Goal: Task Accomplishment & Management: Manage account settings

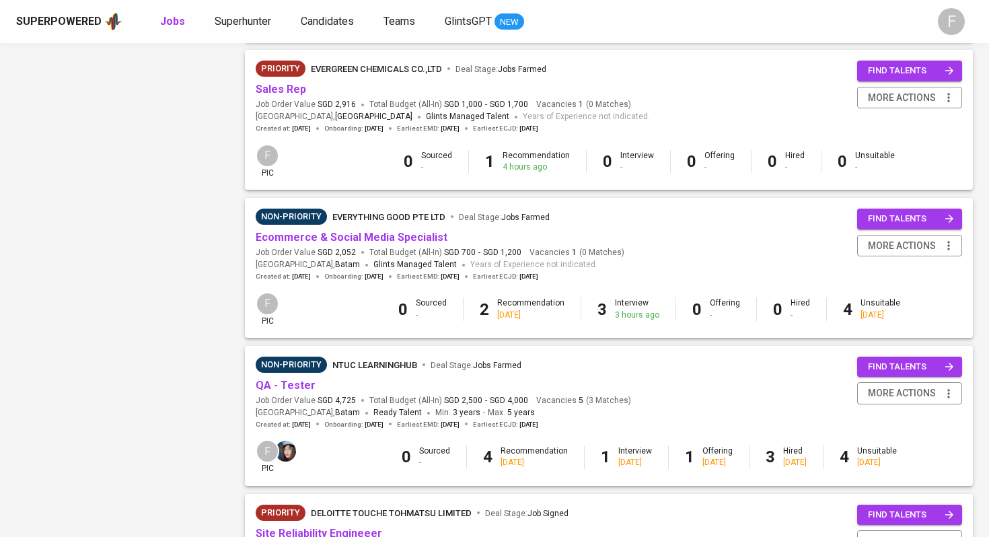
scroll to position [895, 0]
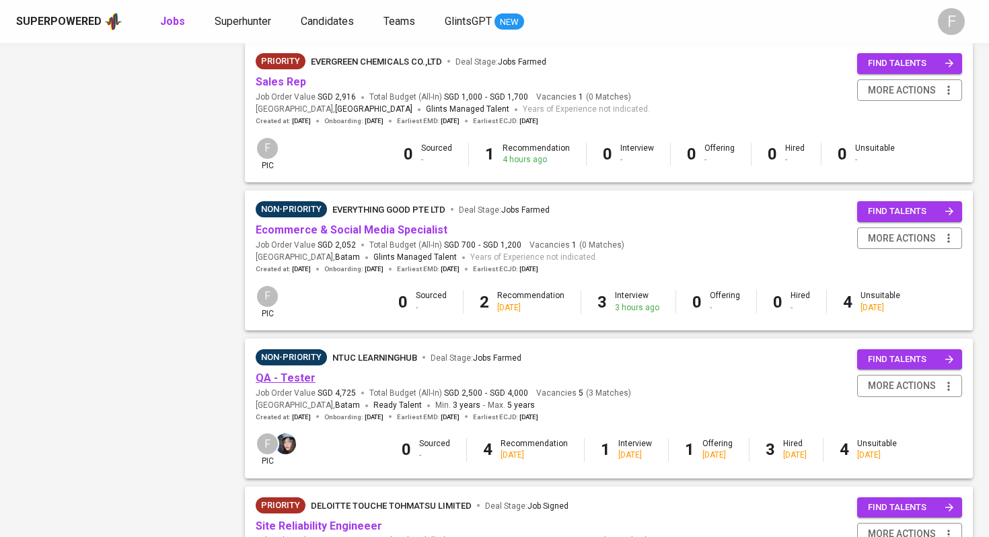
click at [297, 381] on link "QA - Tester" at bounding box center [286, 377] width 60 height 13
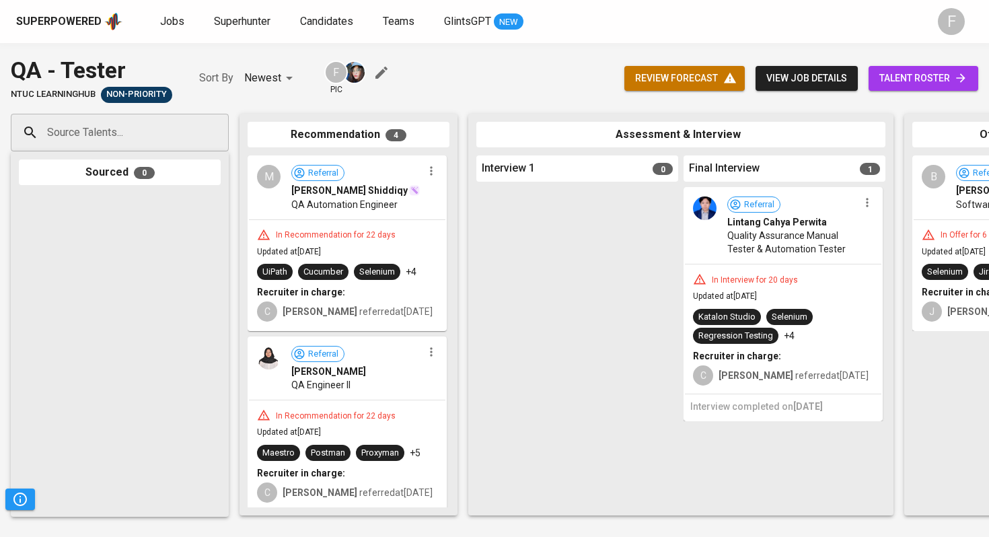
click at [906, 79] on span "talent roster" at bounding box center [923, 78] width 88 height 17
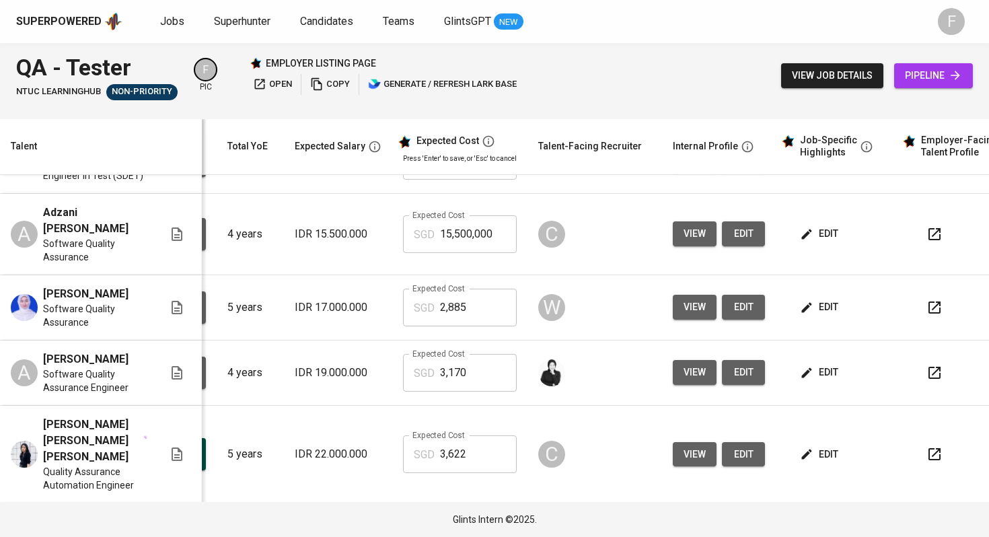
scroll to position [0, 163]
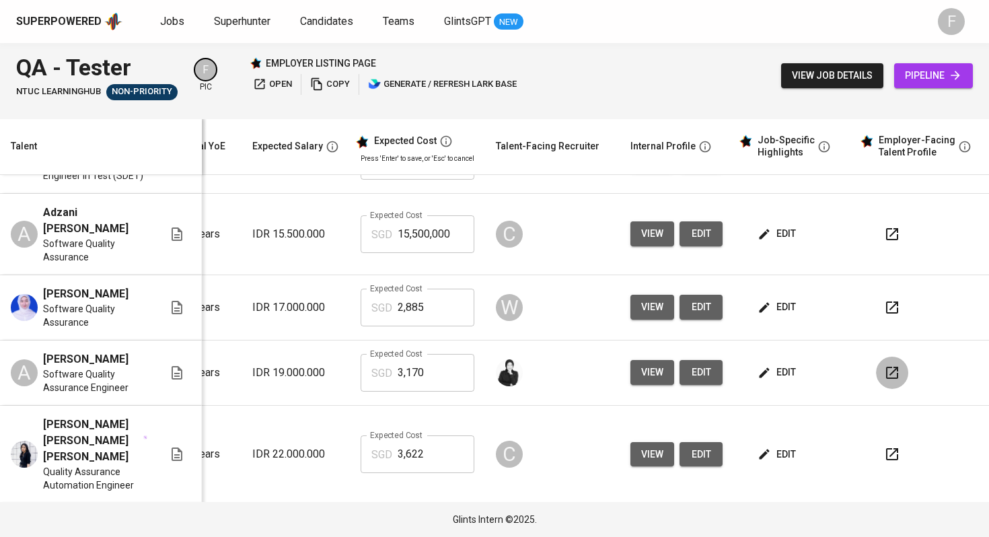
click at [876, 389] on button "button" at bounding box center [892, 373] width 32 height 32
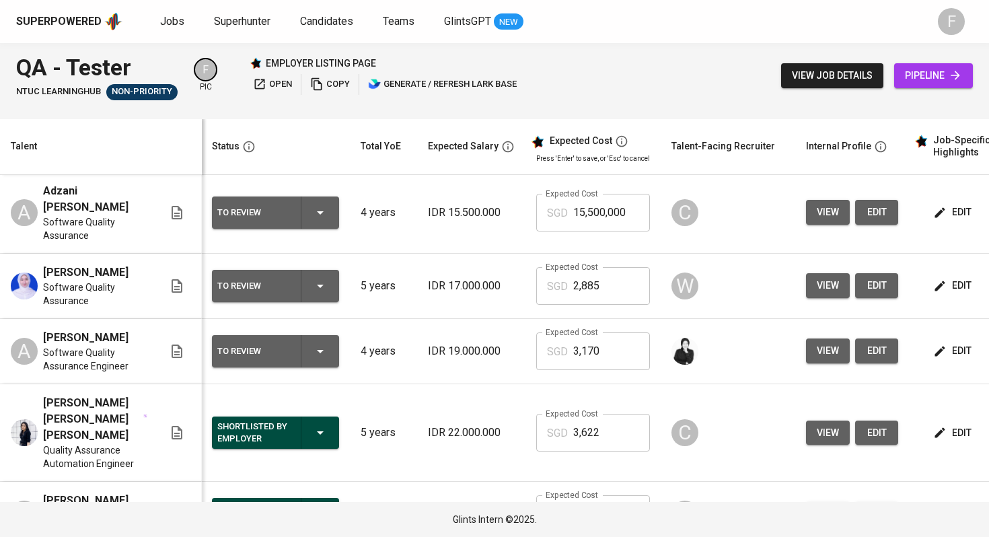
scroll to position [0, 0]
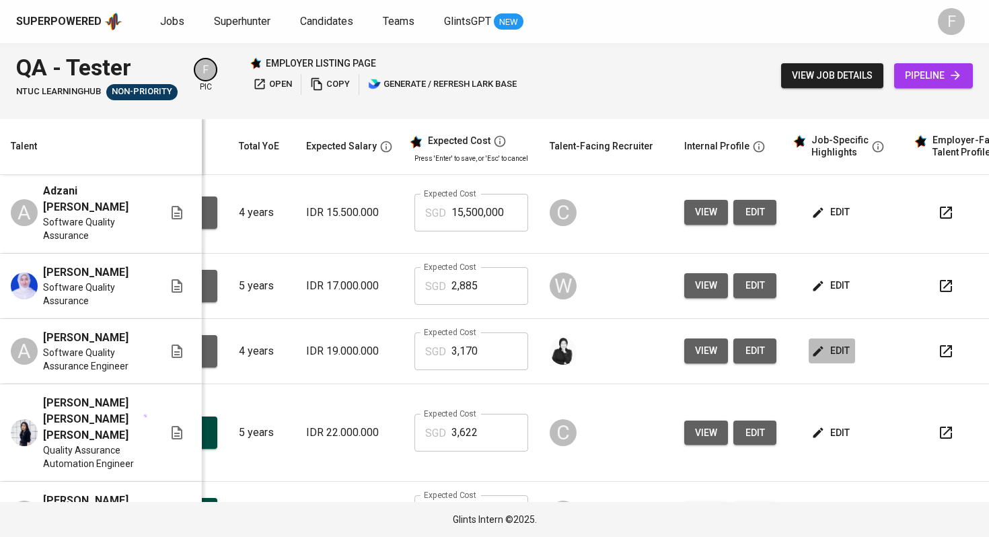
click at [823, 359] on span "edit" at bounding box center [832, 350] width 36 height 17
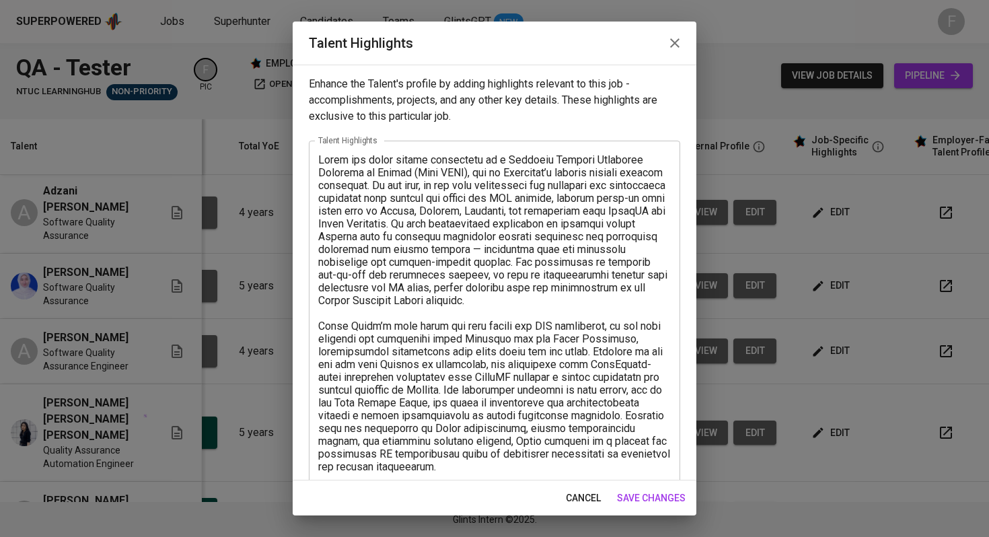
click at [315, 158] on div "x Talent Highlights" at bounding box center [494, 454] width 371 height 626
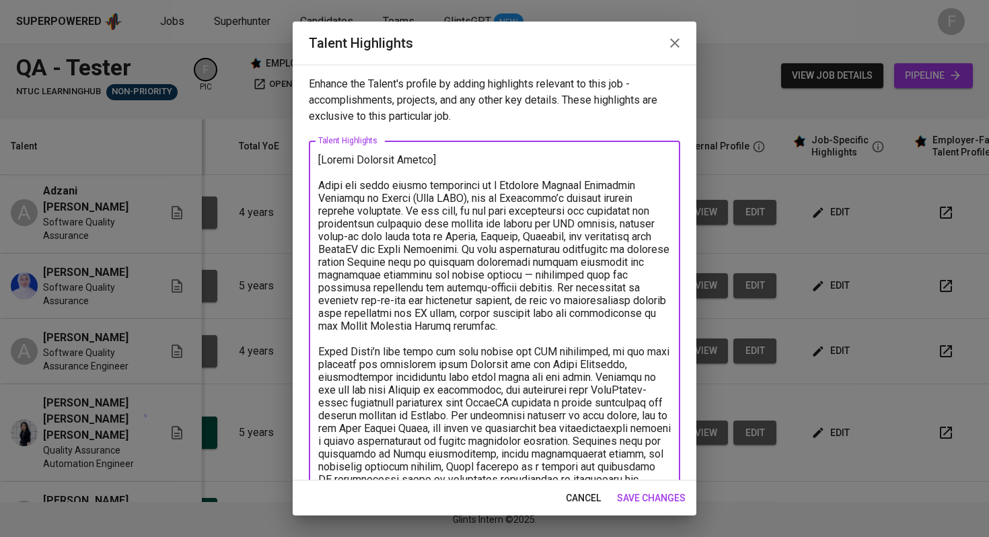
type textarea "[Loremi Dolorsit Ametco] Adipi eli seddo eiusmo temporinci ut l Etdolore Magnaa…"
click at [655, 494] on span "save changes" at bounding box center [651, 498] width 69 height 17
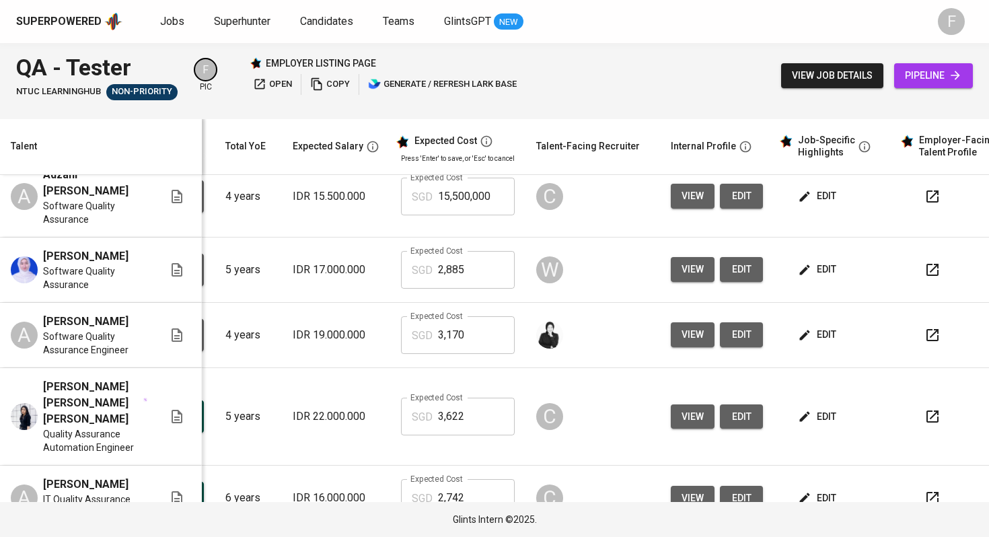
scroll to position [144, 168]
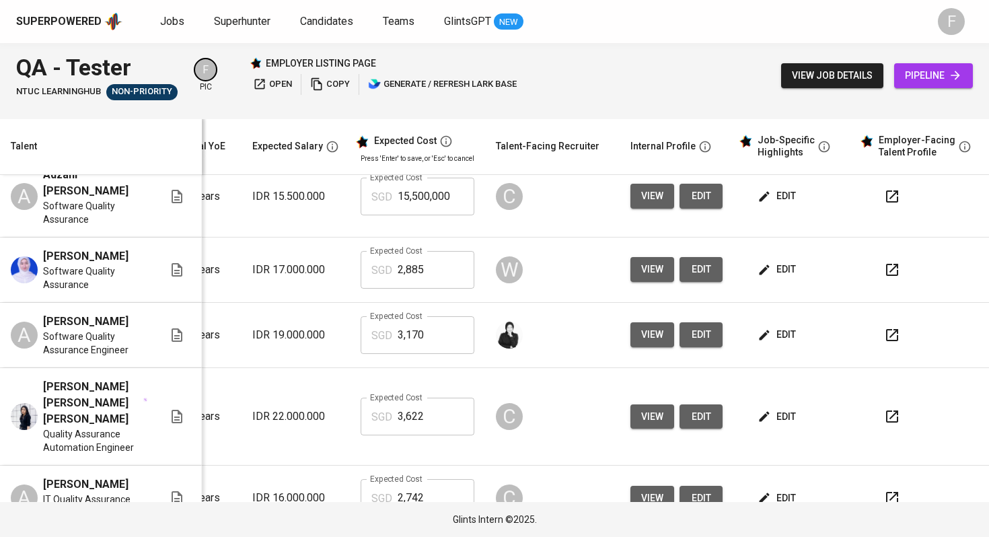
click at [876, 351] on button "button" at bounding box center [892, 335] width 32 height 32
click at [766, 343] on span "edit" at bounding box center [778, 334] width 36 height 17
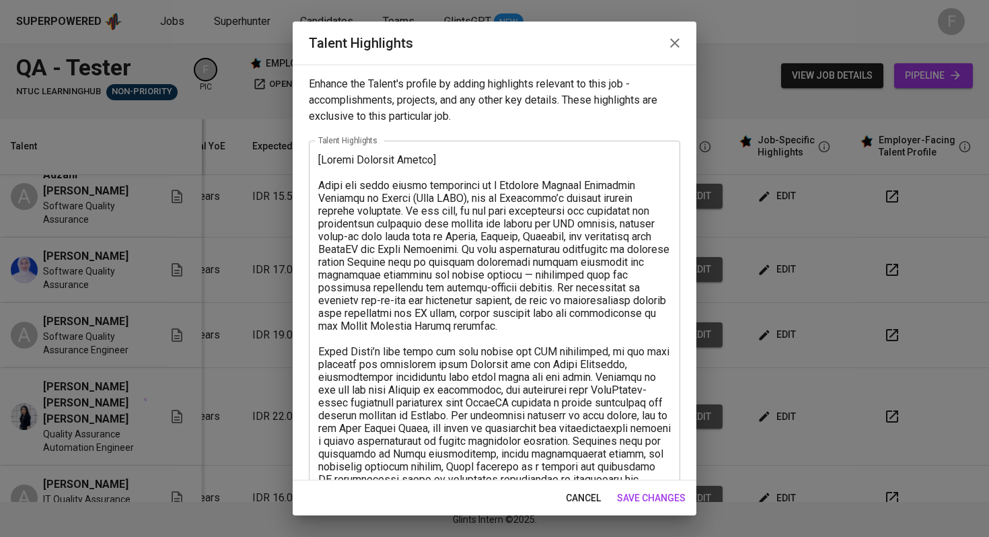
scroll to position [323, 0]
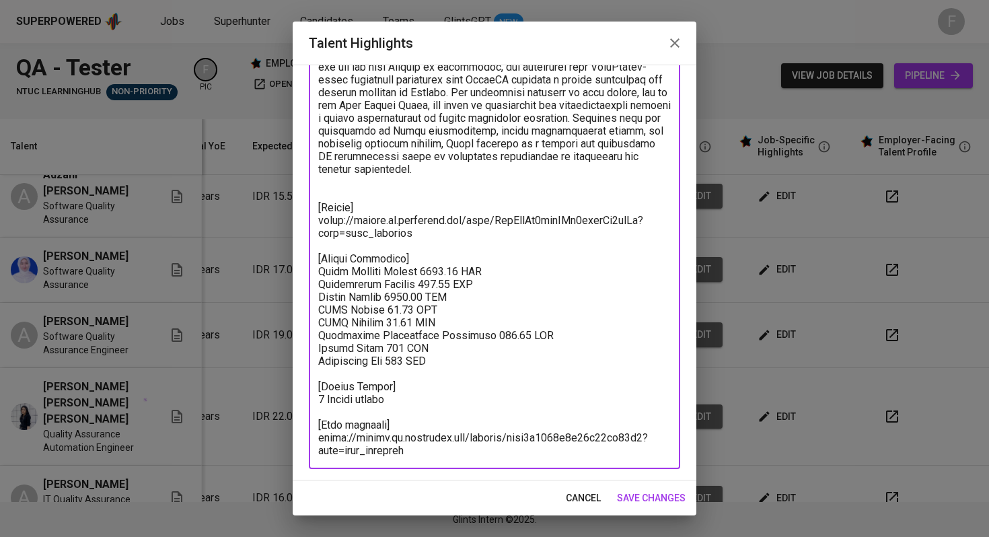
drag, startPoint x: 433, startPoint y: 446, endPoint x: 311, endPoint y: 410, distance: 127.7
click at [311, 410] on div "x Talent Highlights" at bounding box center [494, 143] width 371 height 651
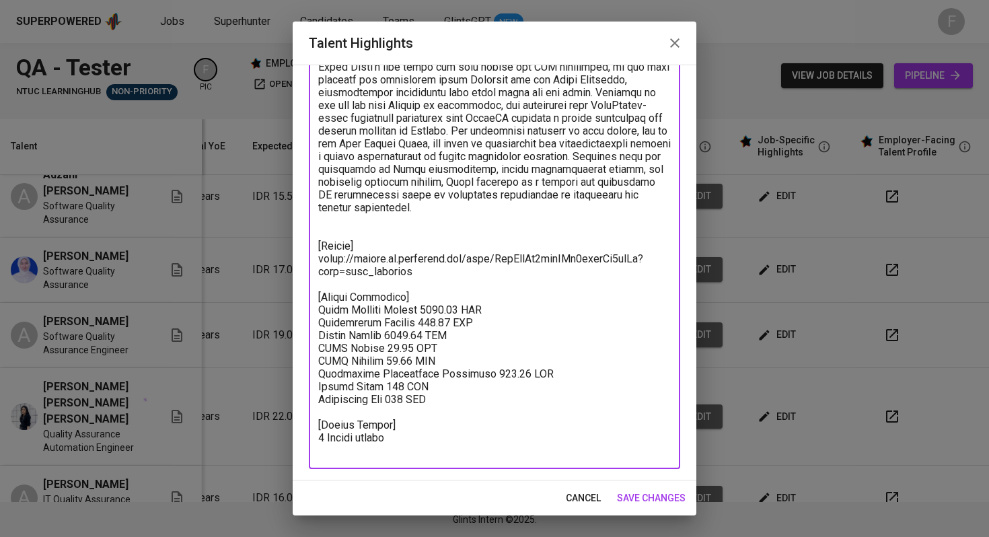
scroll to position [272, 0]
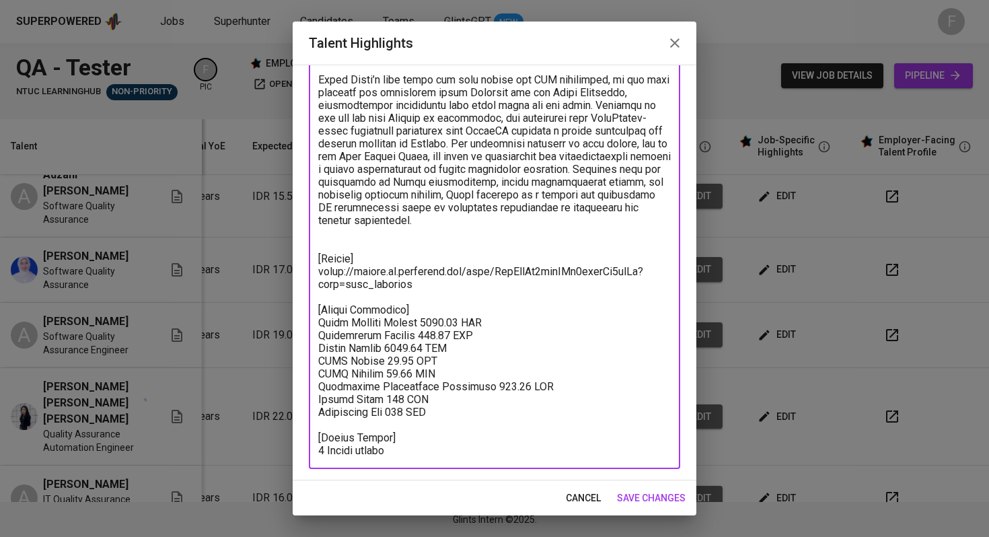
type textarea "[Loremi Dolorsit Ametco] Adipi eli seddo eiusmo temporinci ut l Etdolore Magnaa…"
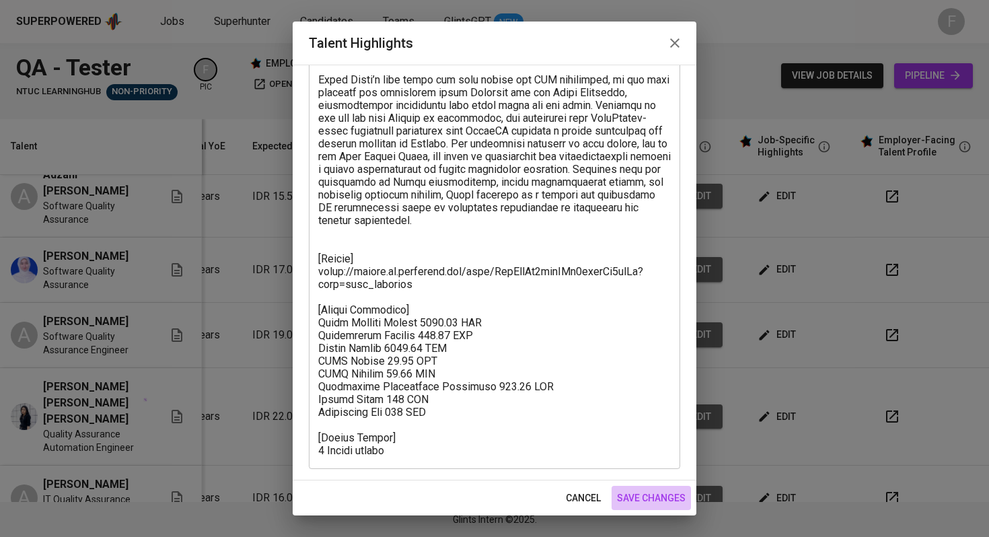
click at [679, 501] on span "save changes" at bounding box center [651, 498] width 69 height 17
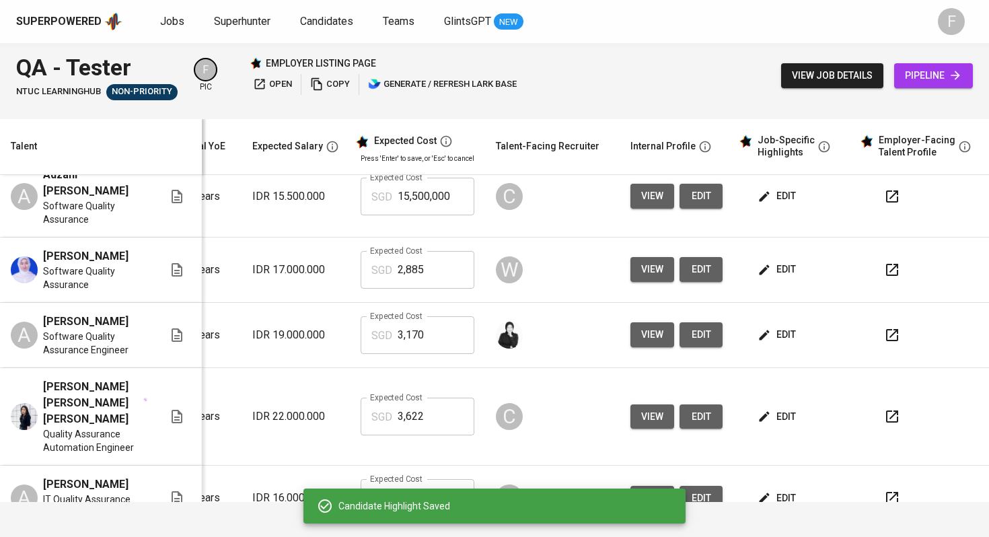
scroll to position [0, 0]
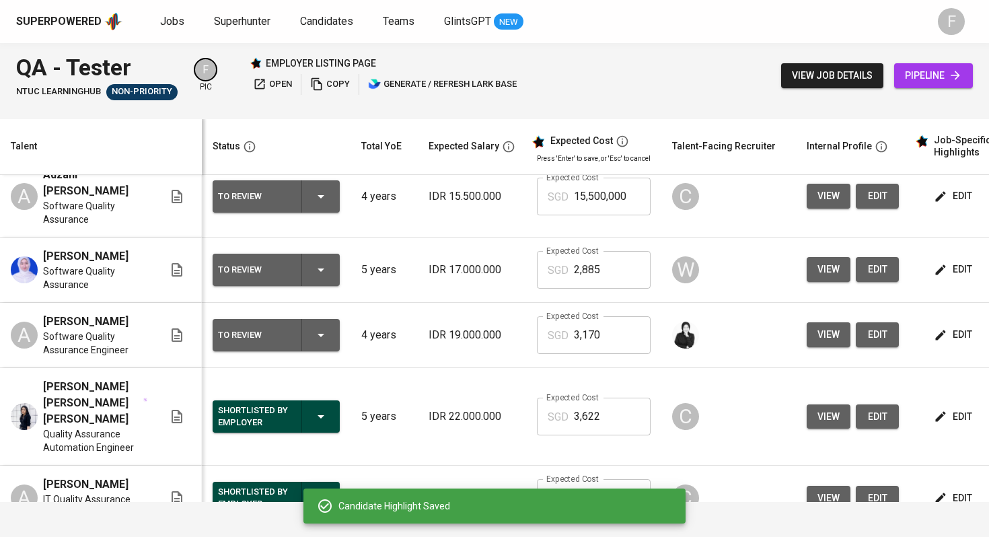
click at [328, 343] on icon "button" at bounding box center [321, 335] width 16 height 16
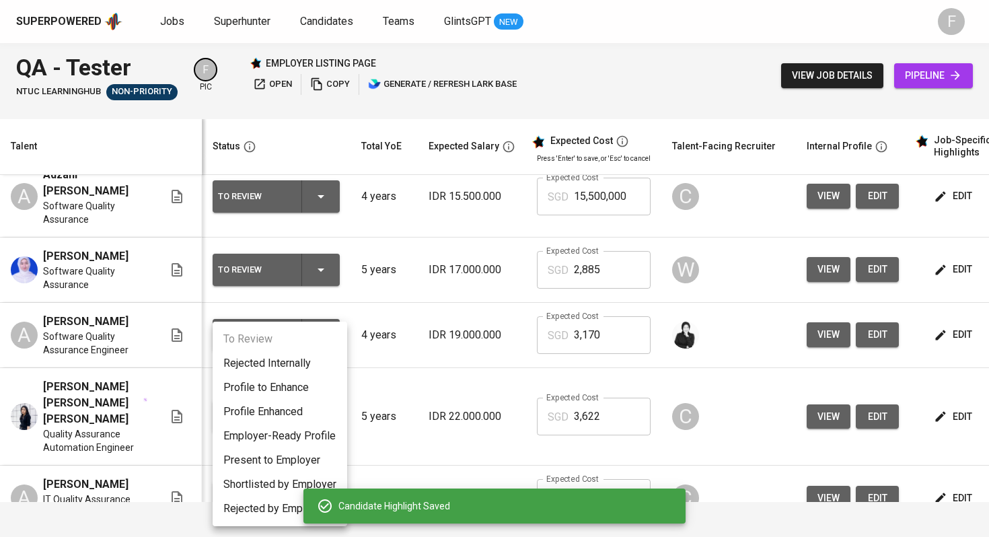
click at [286, 455] on li "Present to Employer" at bounding box center [280, 460] width 135 height 24
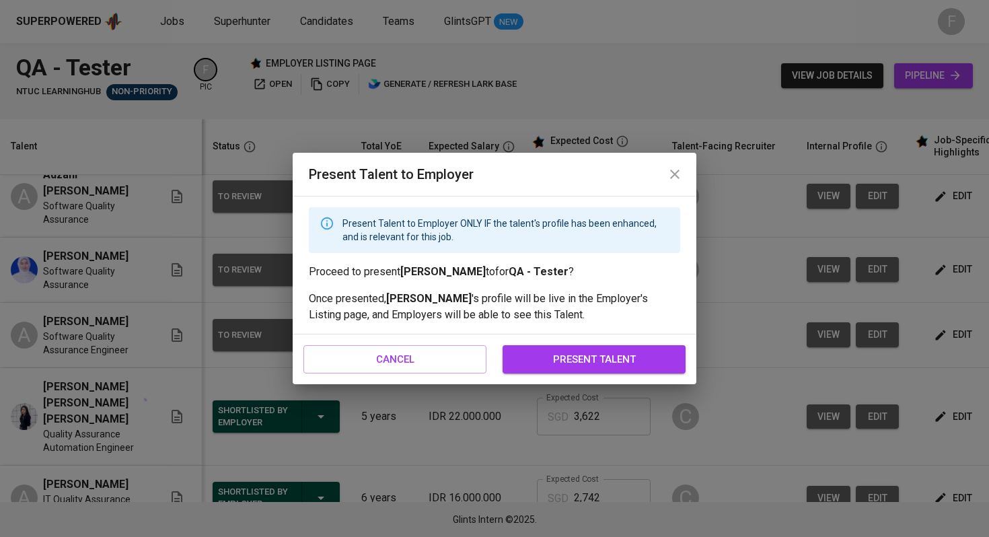
click at [615, 352] on span "present talent" at bounding box center [593, 359] width 153 height 17
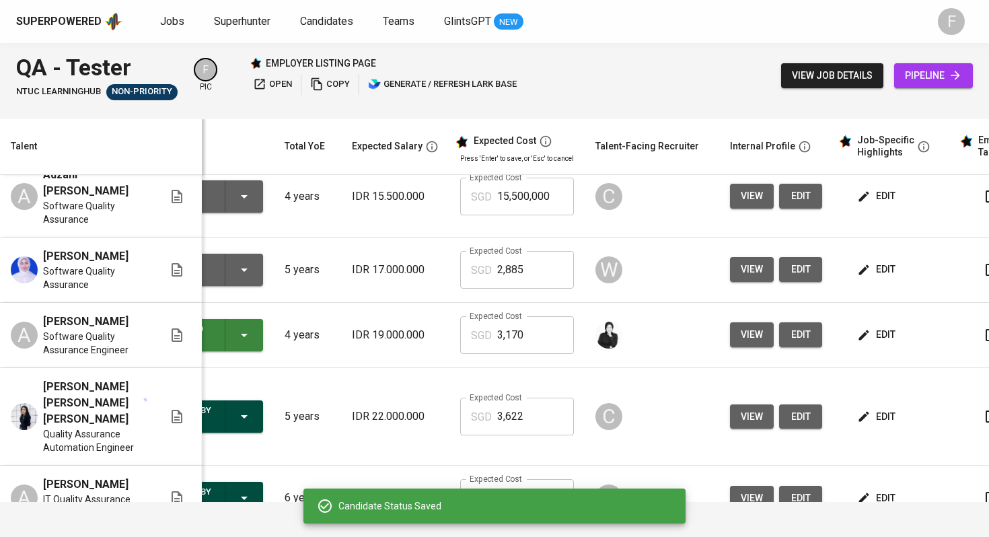
scroll to position [0, 172]
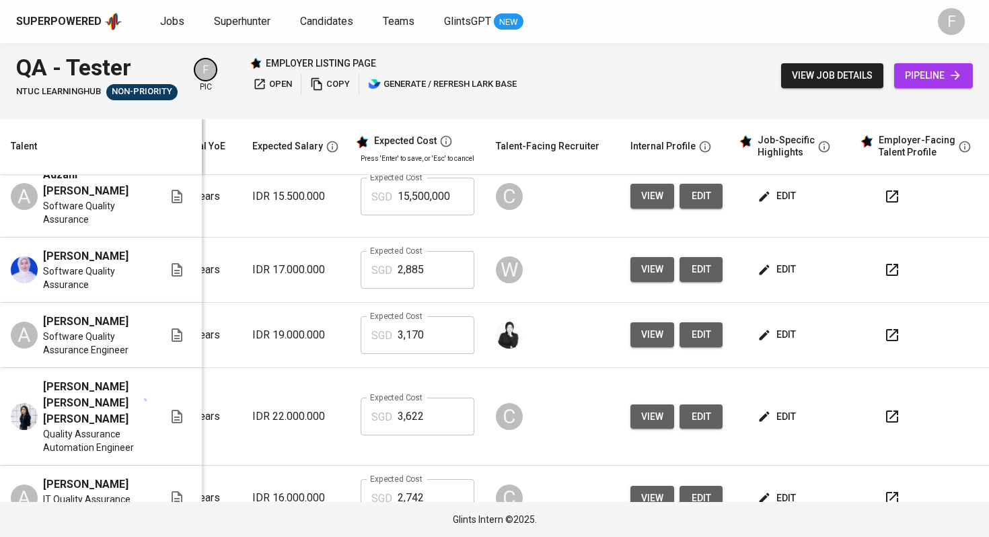
click at [773, 278] on span "edit" at bounding box center [778, 269] width 36 height 17
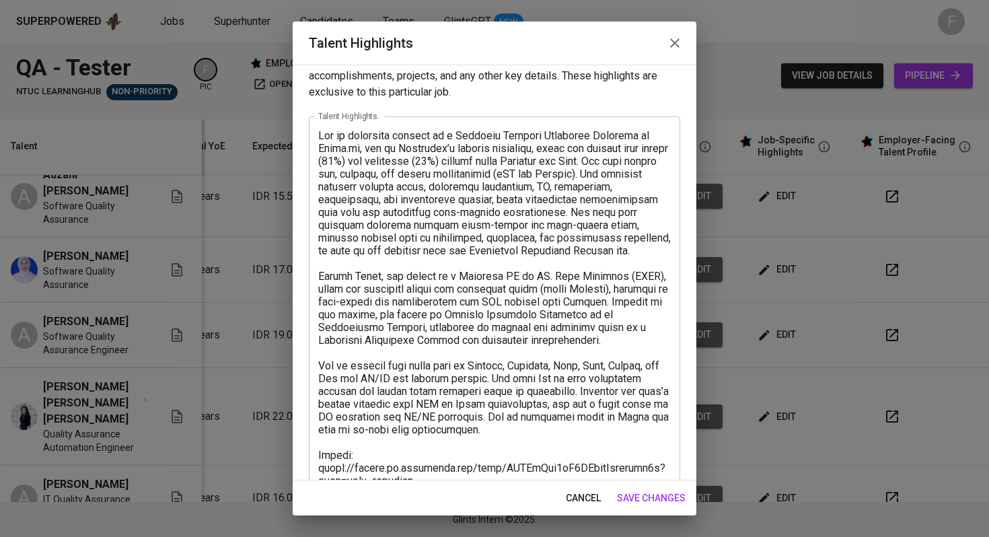
scroll to position [0, 0]
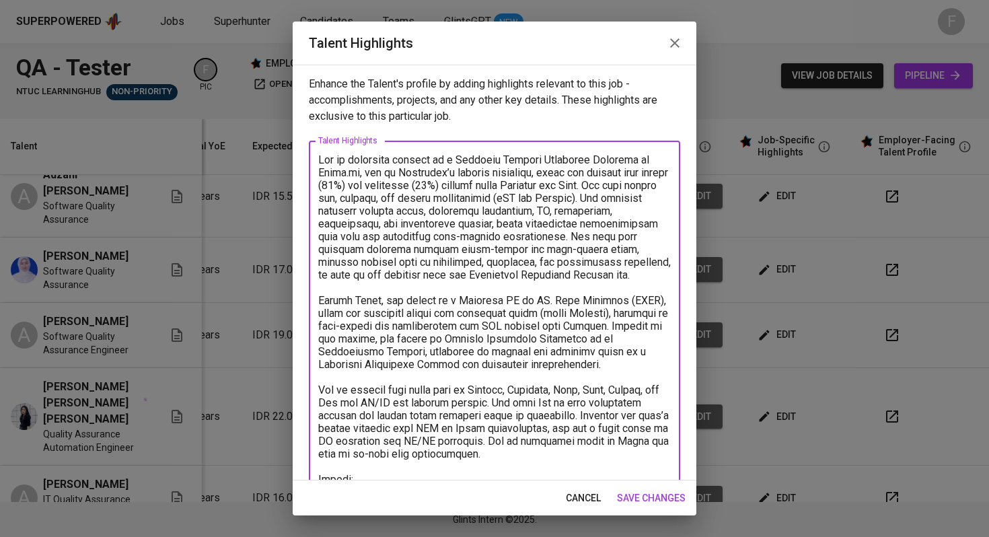
click at [318, 156] on textarea at bounding box center [494, 434] width 353 height 562
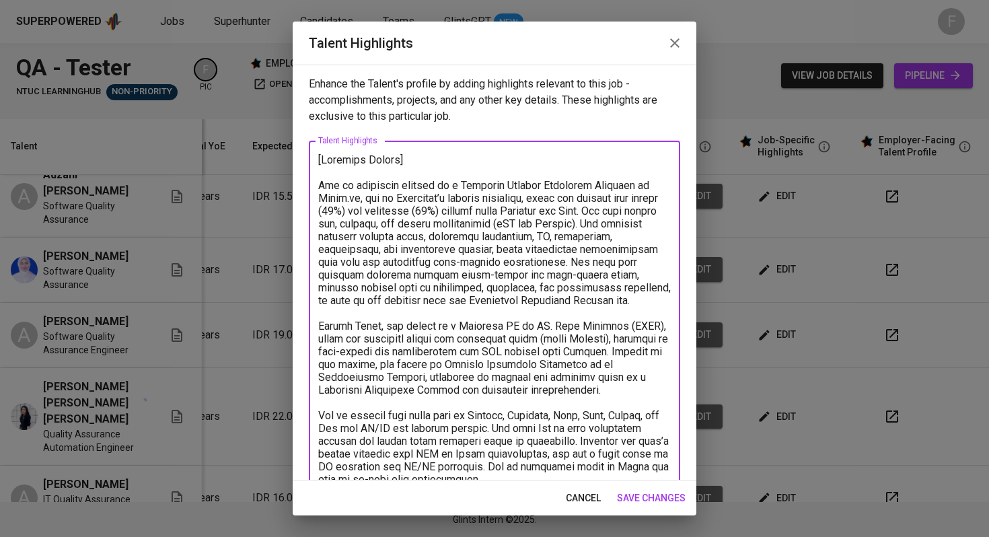
type textarea "[Loremips Dolors] Ame co adipiscin elitsed do e Temporin Utlabor Etdolorem Aliq…"
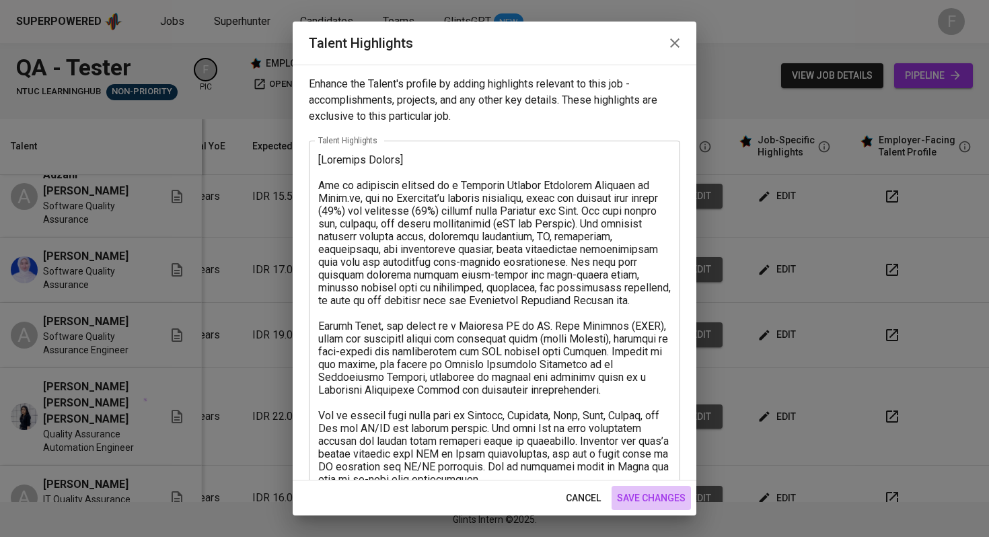
click at [645, 495] on span "save changes" at bounding box center [651, 498] width 69 height 17
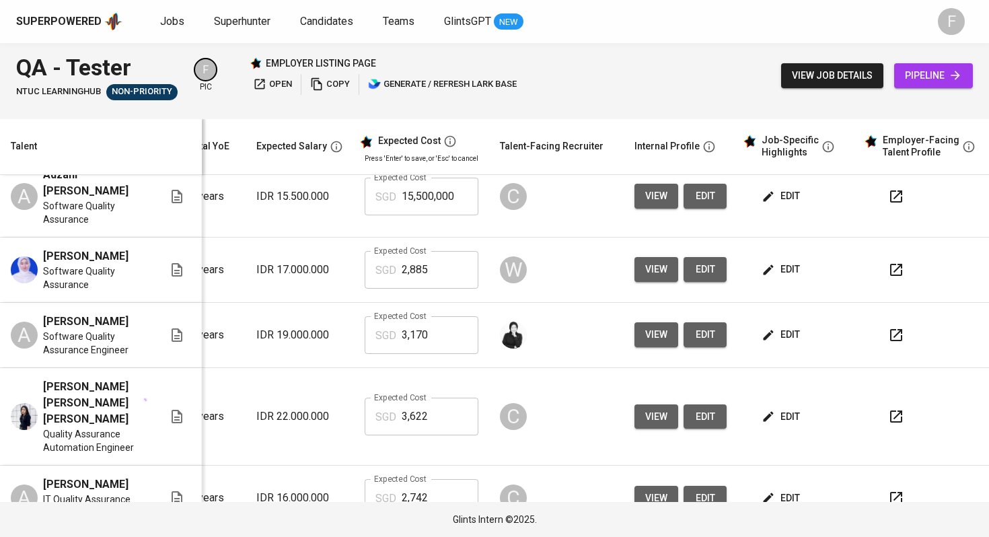
scroll to position [144, 183]
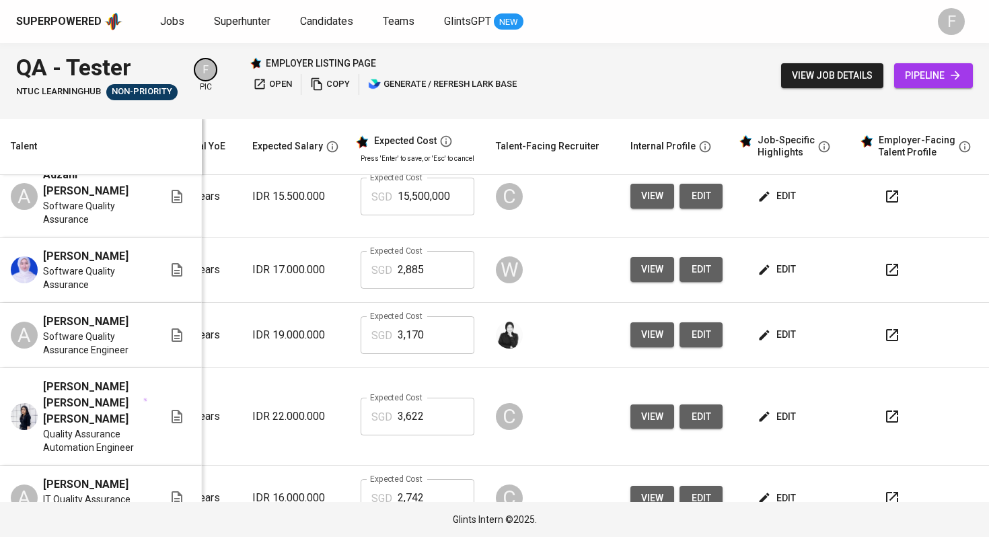
click at [876, 286] on button "button" at bounding box center [892, 270] width 32 height 32
click at [768, 278] on span "edit" at bounding box center [778, 269] width 36 height 17
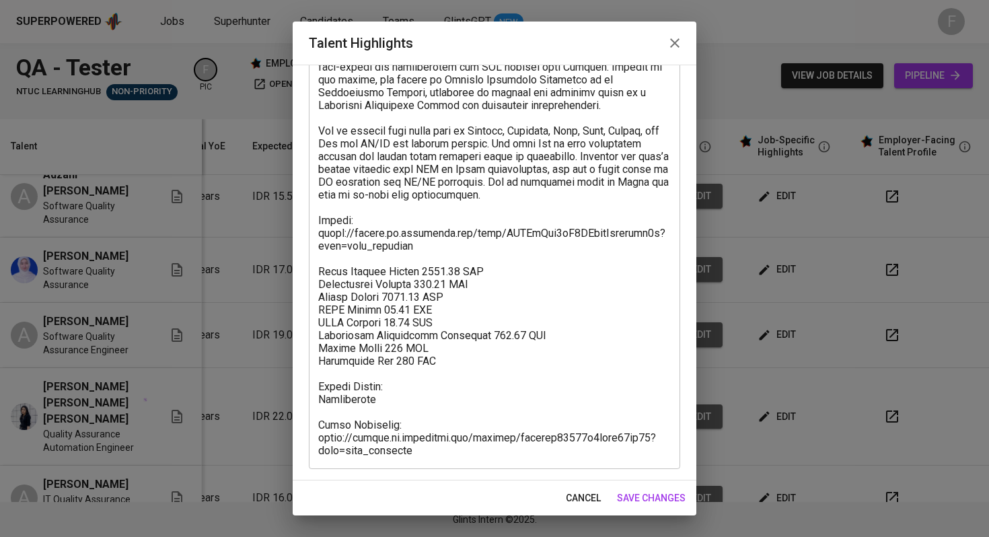
scroll to position [283, 0]
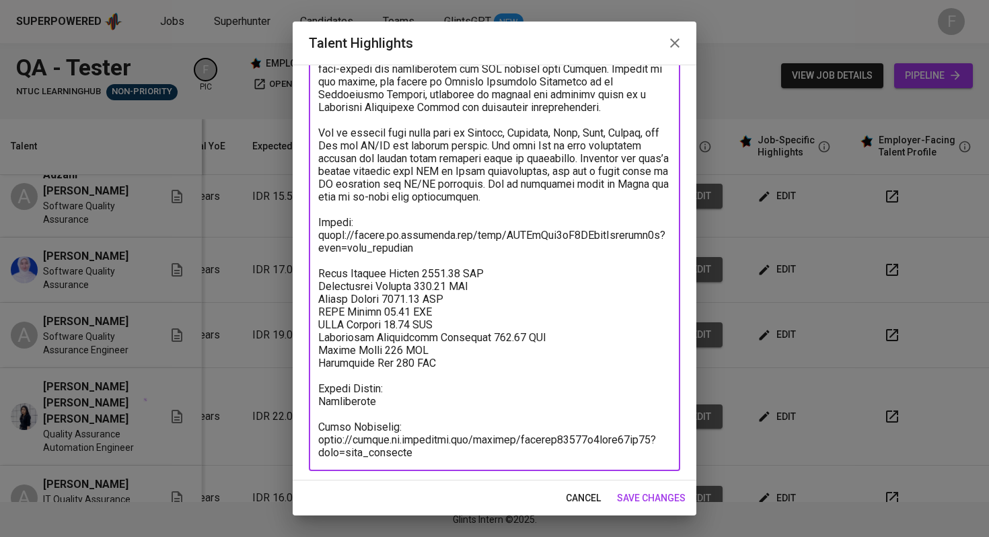
drag, startPoint x: 434, startPoint y: 443, endPoint x: 421, endPoint y: 444, distance: 12.8
click at [419, 443] on textarea at bounding box center [494, 165] width 353 height 588
drag, startPoint x: 421, startPoint y: 449, endPoint x: 316, endPoint y: 416, distance: 110.0
click at [316, 416] on div "x Talent Highlights" at bounding box center [494, 164] width 371 height 613
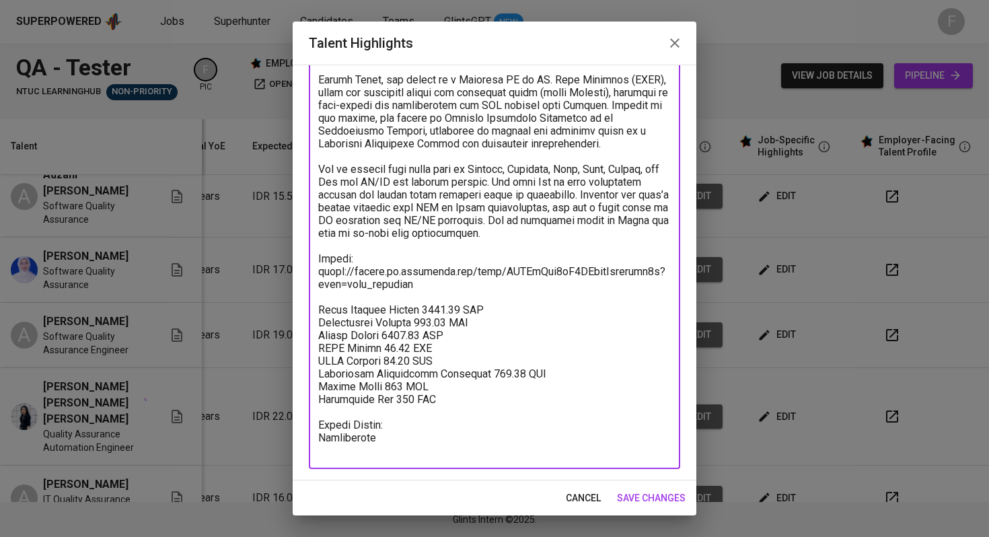
scroll to position [233, 0]
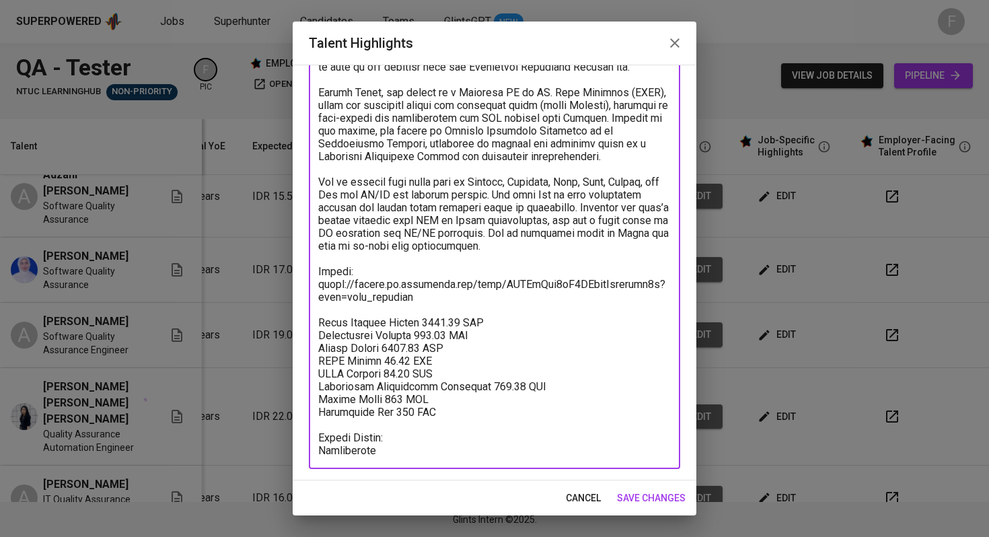
type textarea "[Loremips Dolors] Ame co adipiscin elitsed do e Temporin Utlabor Etdolorem Aliq…"
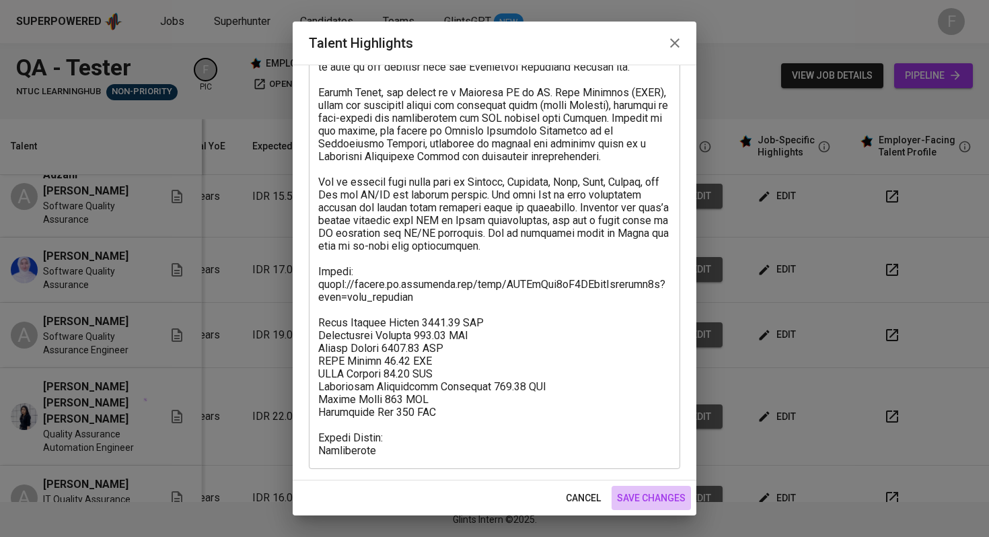
click at [670, 503] on span "save changes" at bounding box center [651, 498] width 69 height 17
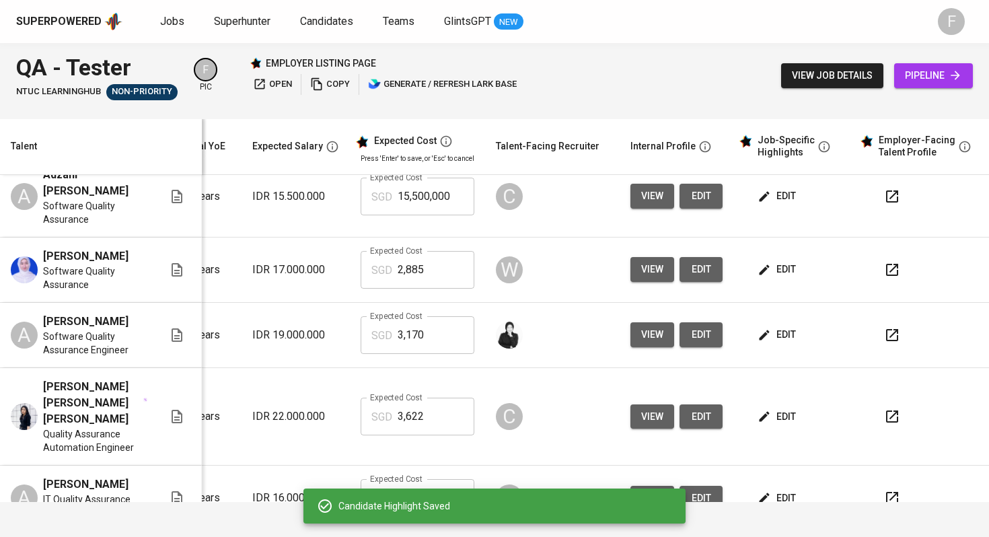
scroll to position [0, 0]
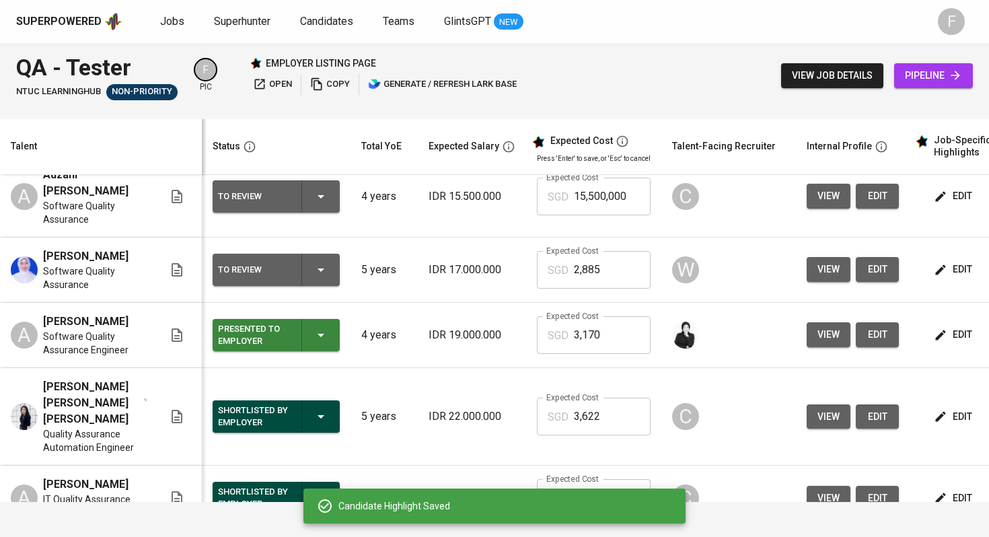
click at [331, 286] on div "To Review" at bounding box center [276, 270] width 116 height 32
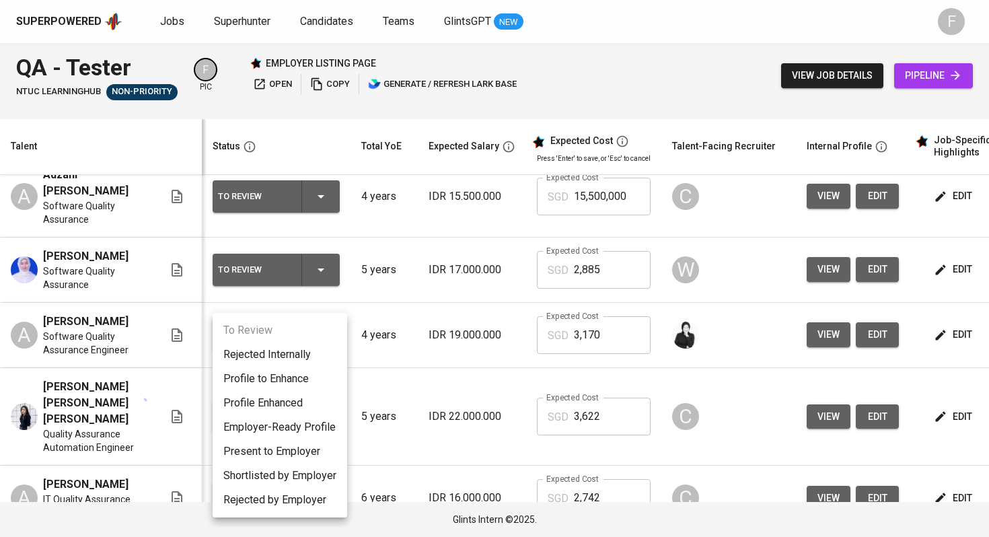
click at [272, 451] on li "Present to Employer" at bounding box center [280, 451] width 135 height 24
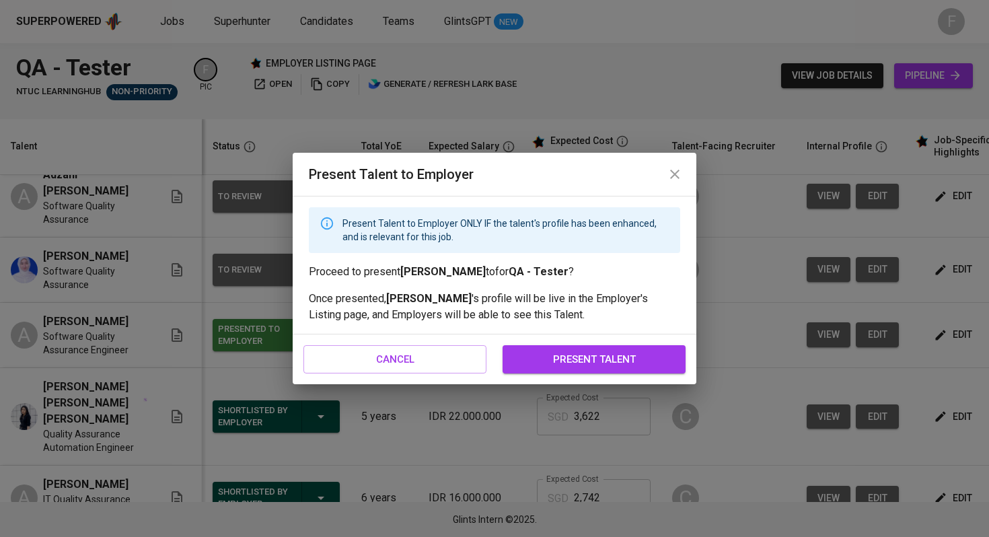
click at [549, 360] on span "present talent" at bounding box center [593, 359] width 153 height 17
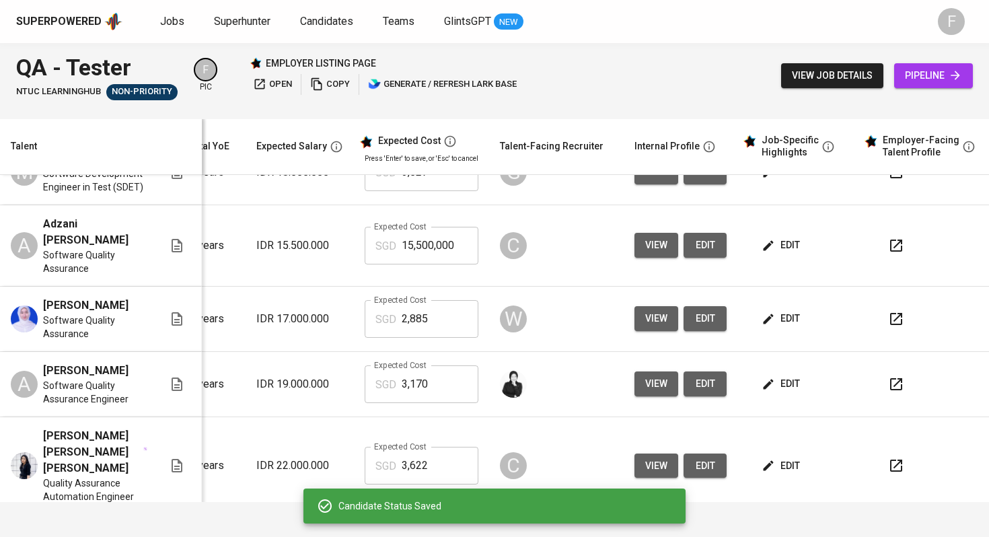
scroll to position [95, 183]
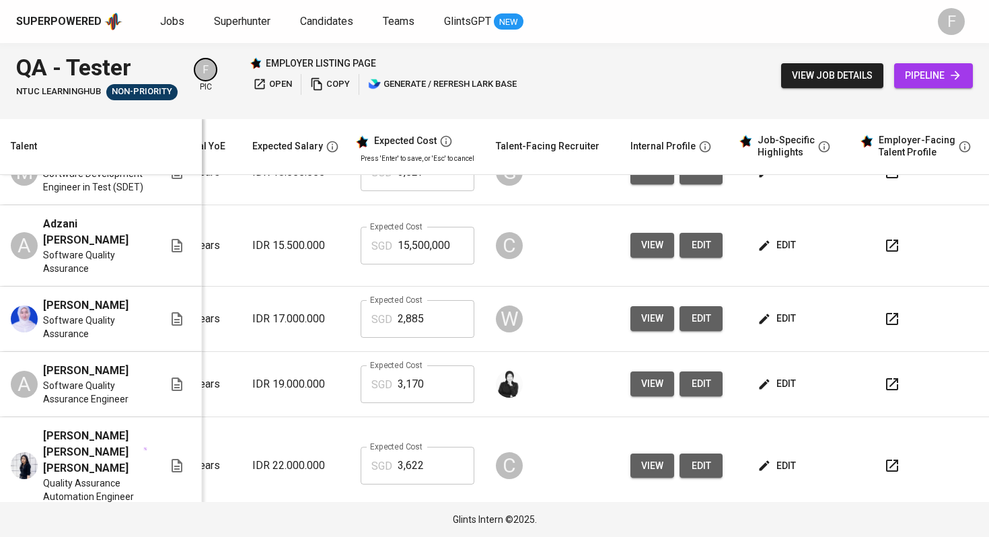
click at [886, 252] on icon "button" at bounding box center [892, 246] width 12 height 12
click at [440, 258] on input "15,500,000" at bounding box center [436, 246] width 77 height 38
type input "1"
type input "2,670"
click at [773, 254] on span "edit" at bounding box center [778, 245] width 36 height 17
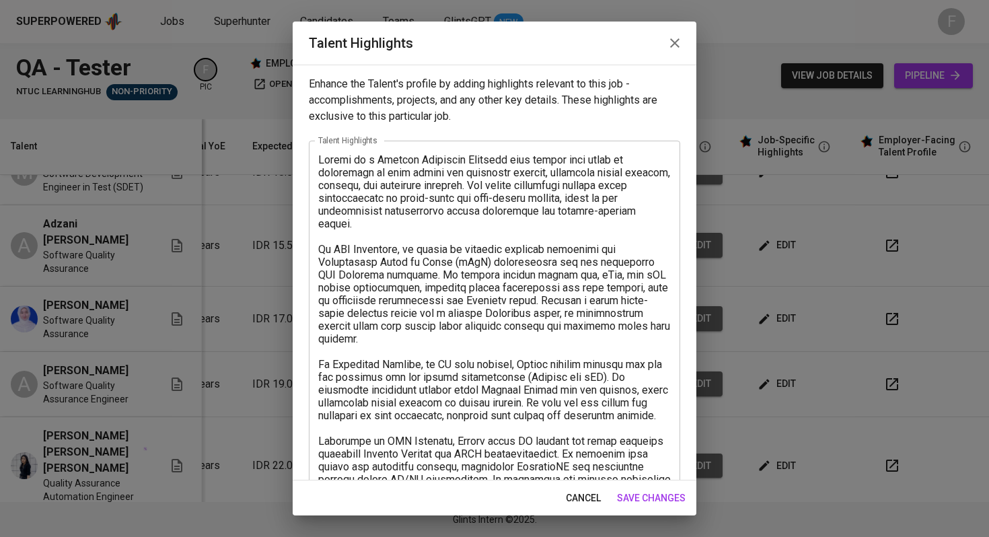
click at [321, 161] on textarea at bounding box center [494, 472] width 353 height 639
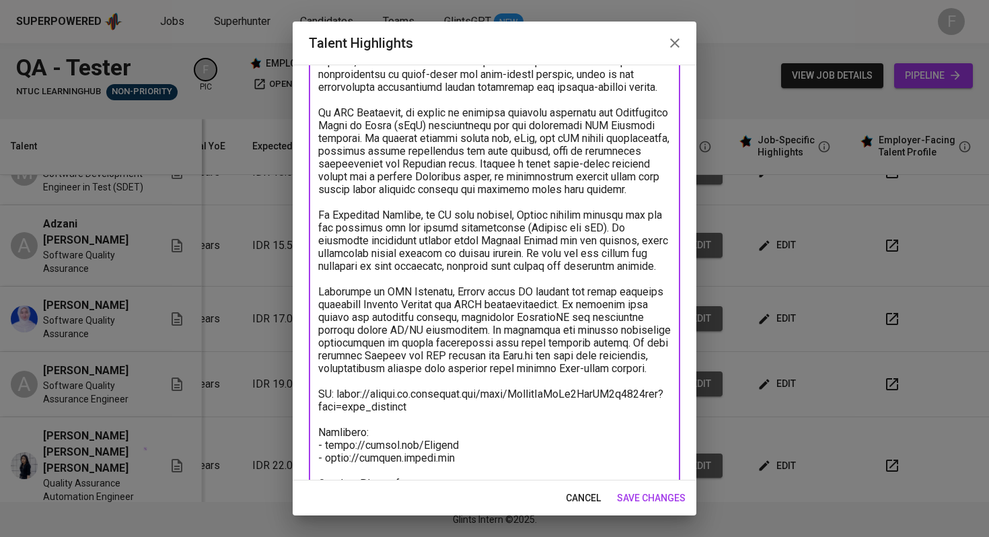
scroll to position [192, 0]
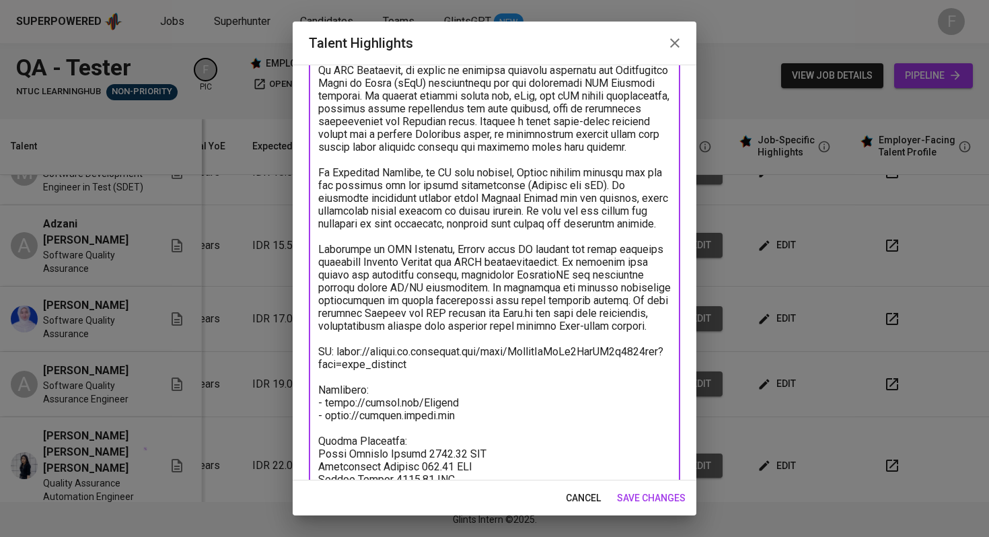
type textarea "[Software Tester] Adzani is a Quality Assurance Engineer with around four years…"
click at [638, 494] on span "save changes" at bounding box center [651, 498] width 69 height 17
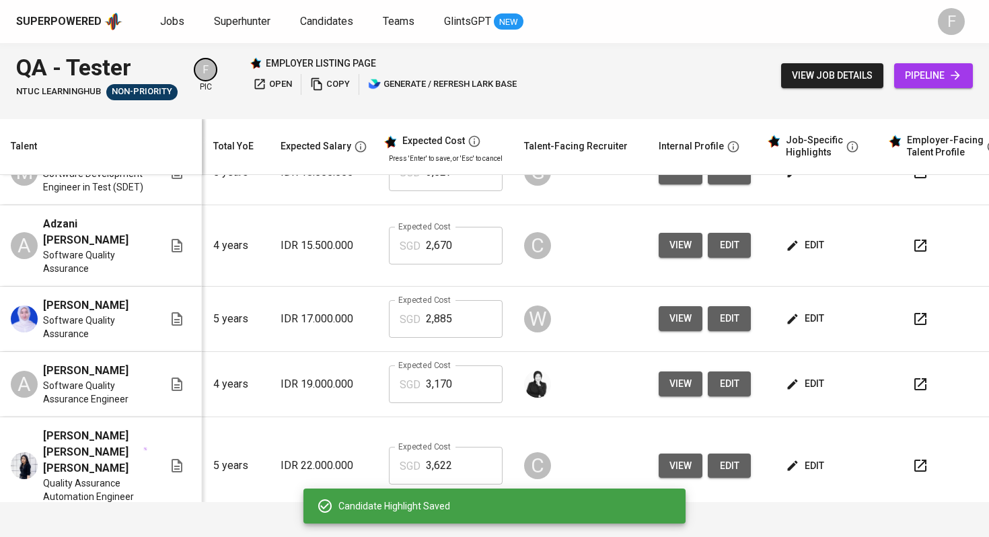
scroll to position [0, 172]
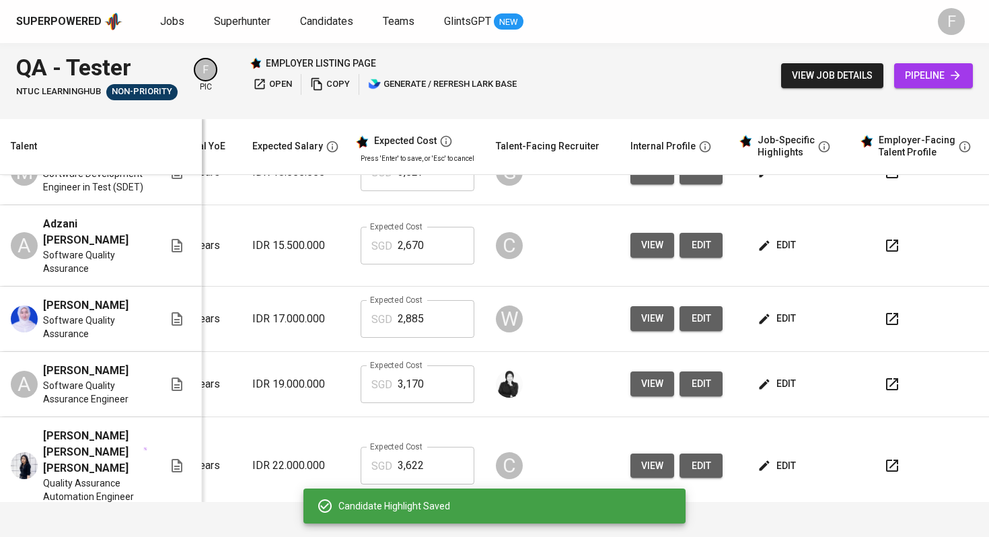
click at [886, 252] on icon "button" at bounding box center [892, 246] width 12 height 12
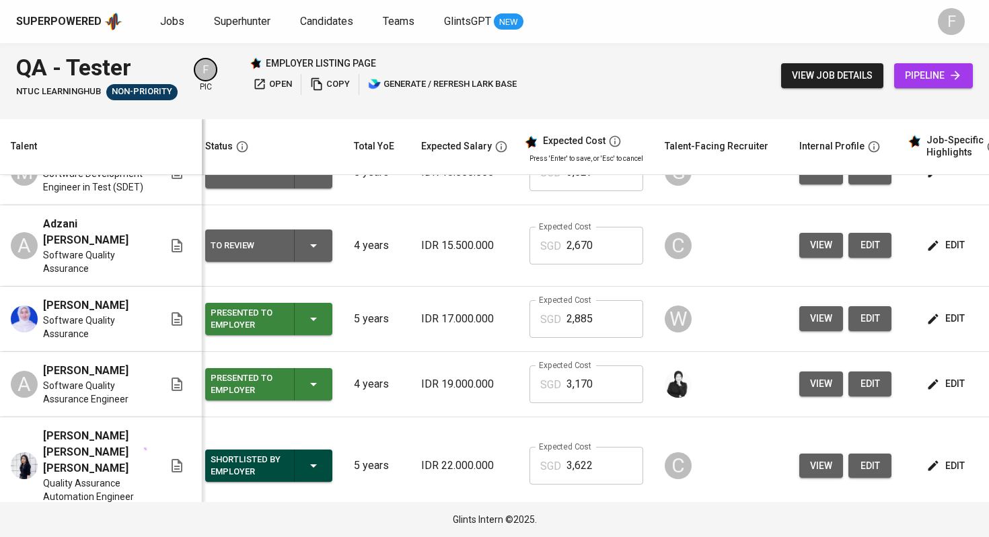
scroll to position [0, 0]
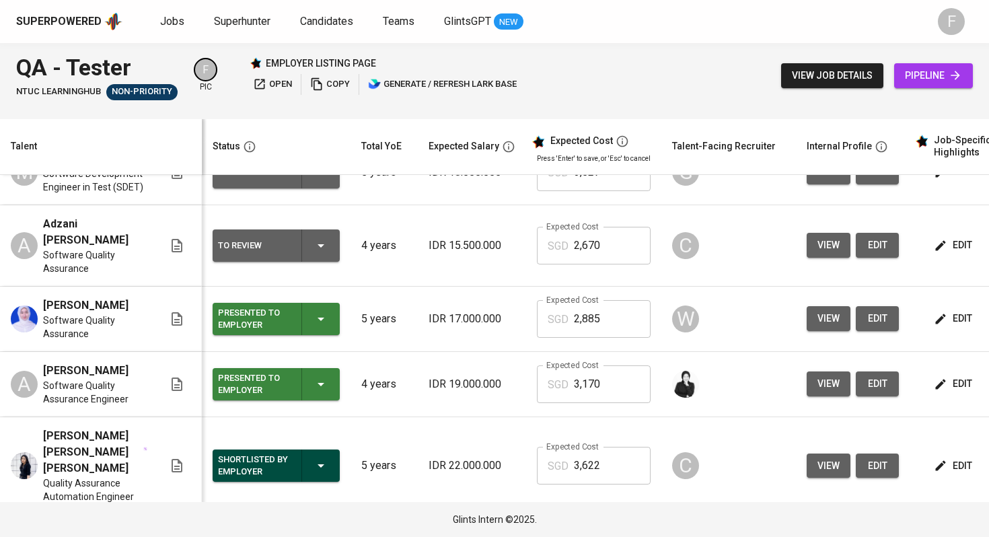
click at [337, 254] on button "To Review" at bounding box center [276, 245] width 127 height 32
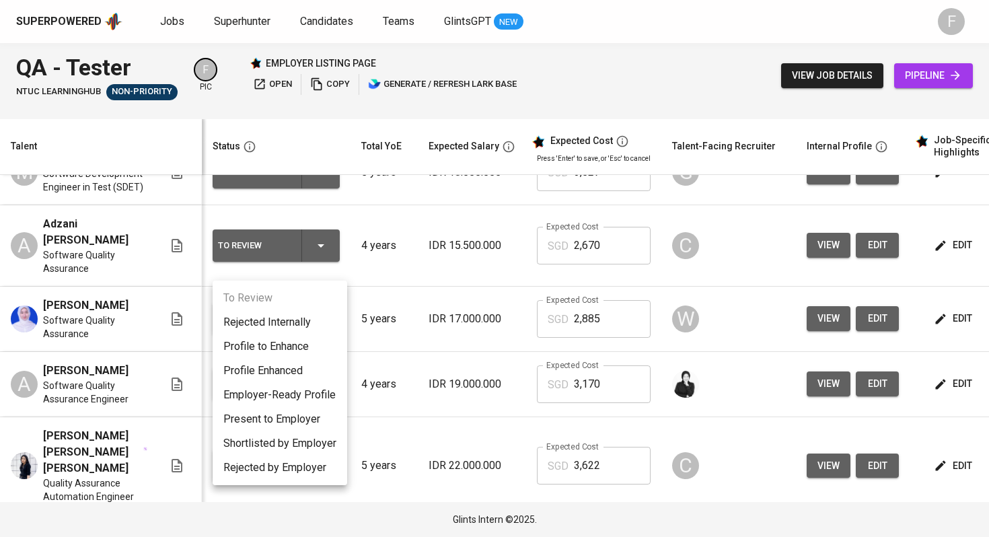
click at [292, 406] on li "Employer-Ready Profile" at bounding box center [280, 395] width 135 height 24
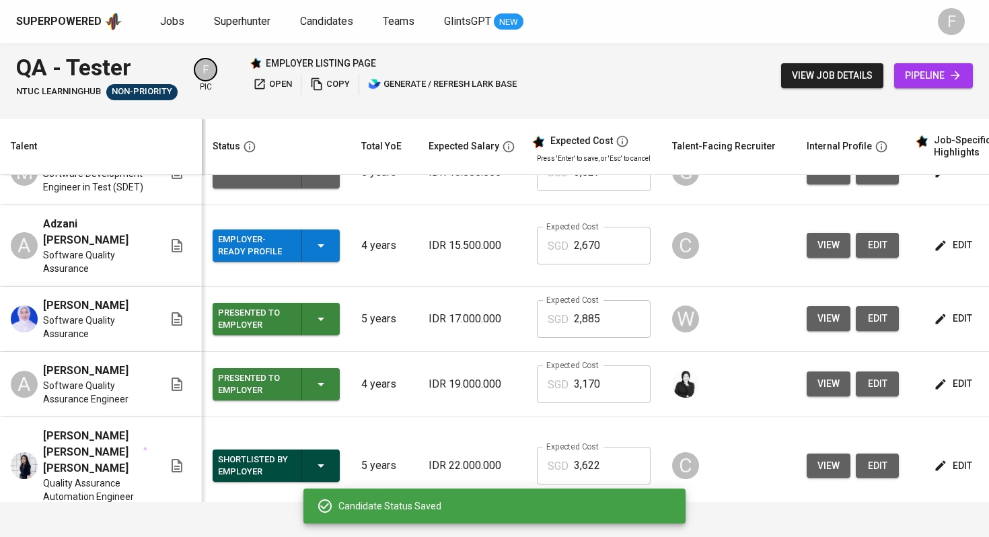
click at [308, 262] on div "Employer-Ready Profile" at bounding box center [276, 245] width 116 height 32
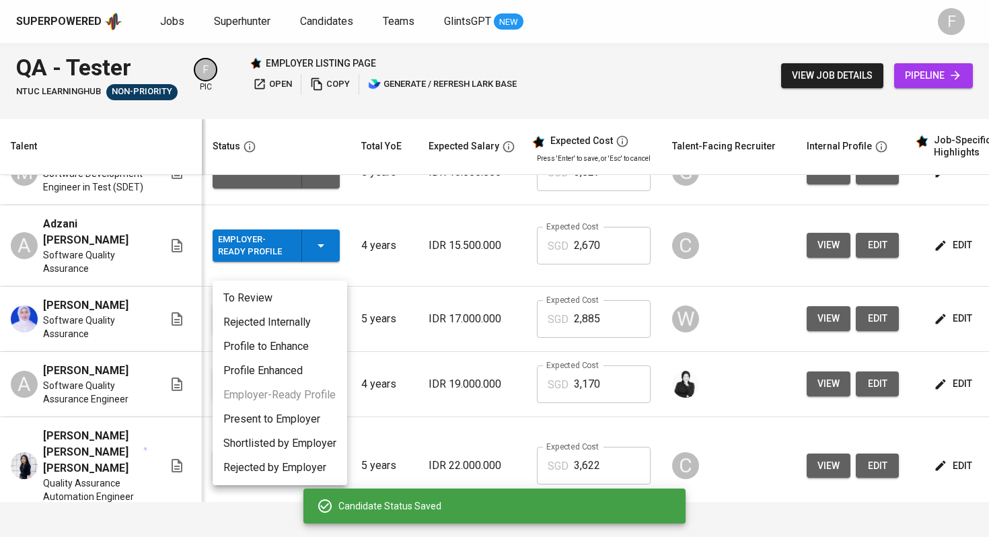
click at [266, 425] on li "Present to Employer" at bounding box center [280, 419] width 135 height 24
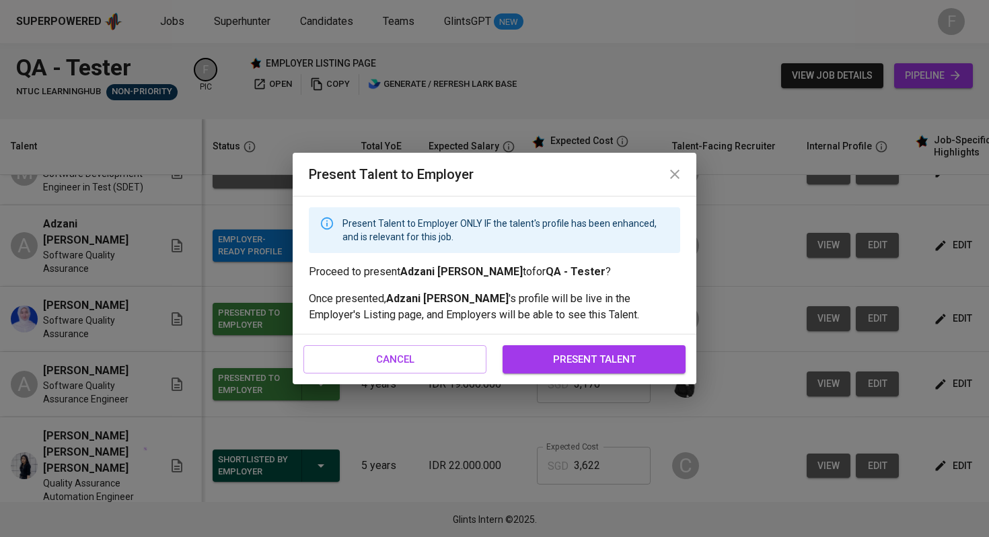
click at [534, 353] on span "present talent" at bounding box center [593, 359] width 153 height 17
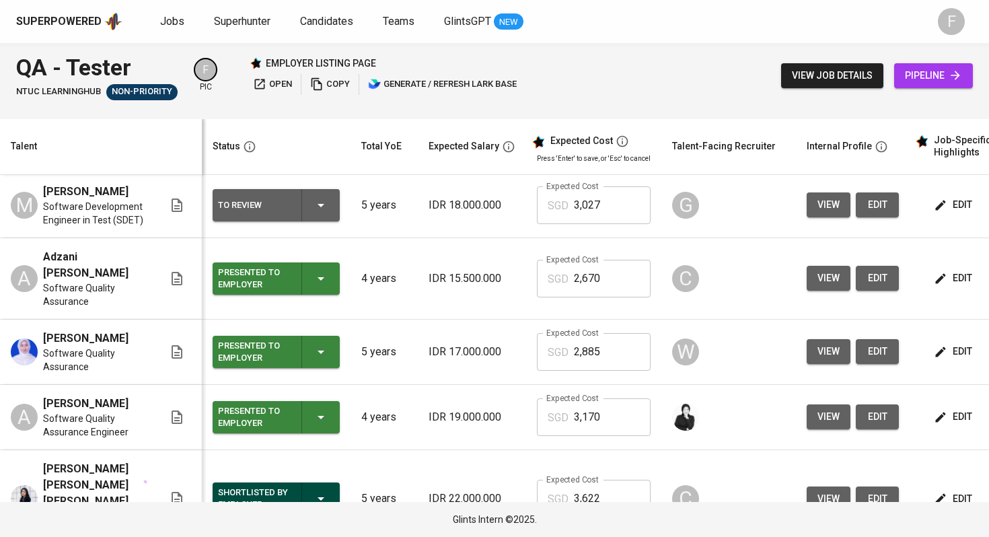
scroll to position [58, 0]
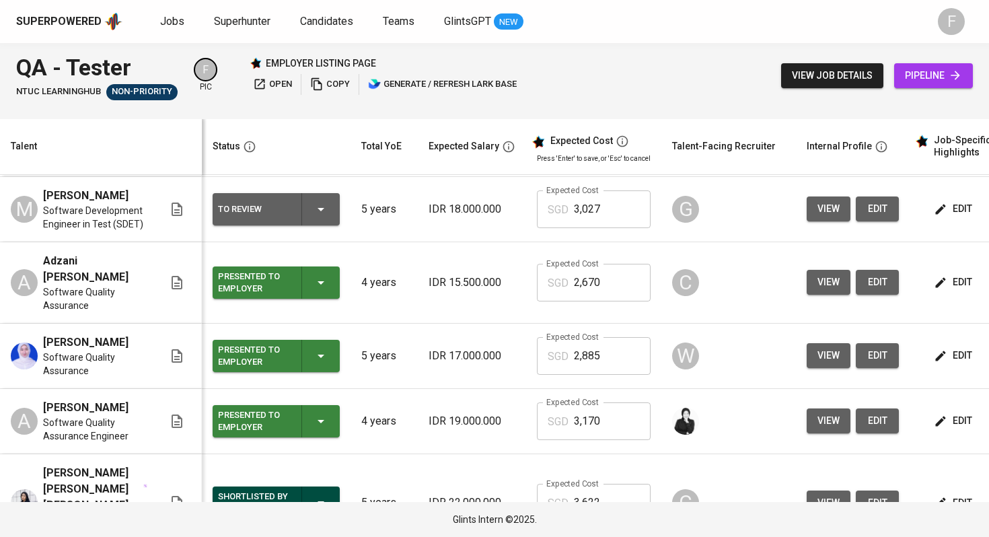
click at [937, 214] on icon "button" at bounding box center [941, 209] width 10 height 10
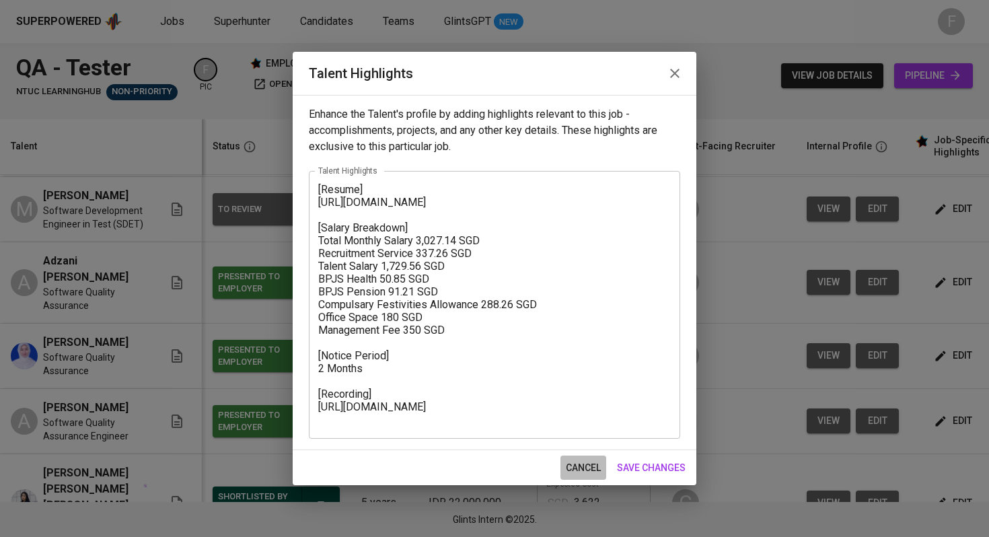
click at [574, 468] on span "cancel" at bounding box center [583, 468] width 35 height 17
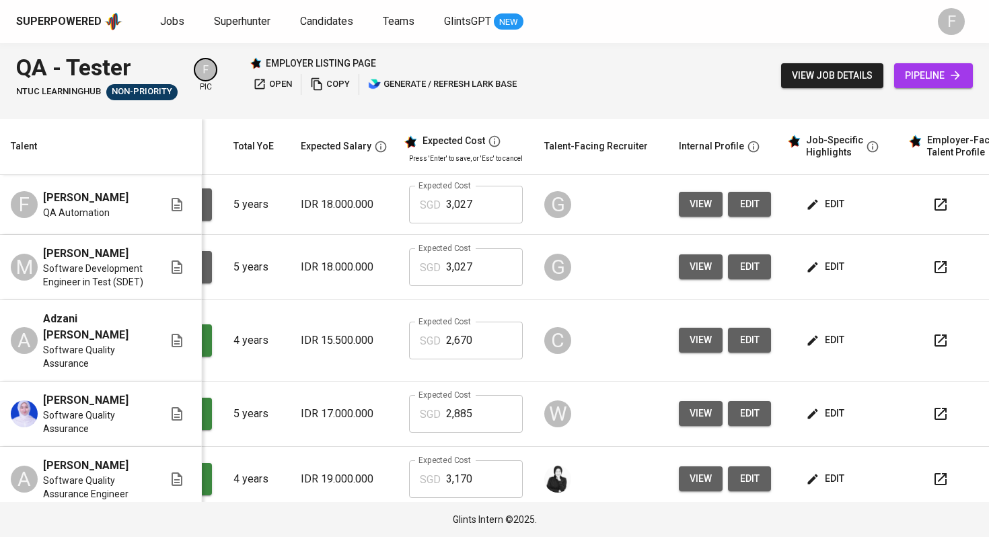
scroll to position [0, 163]
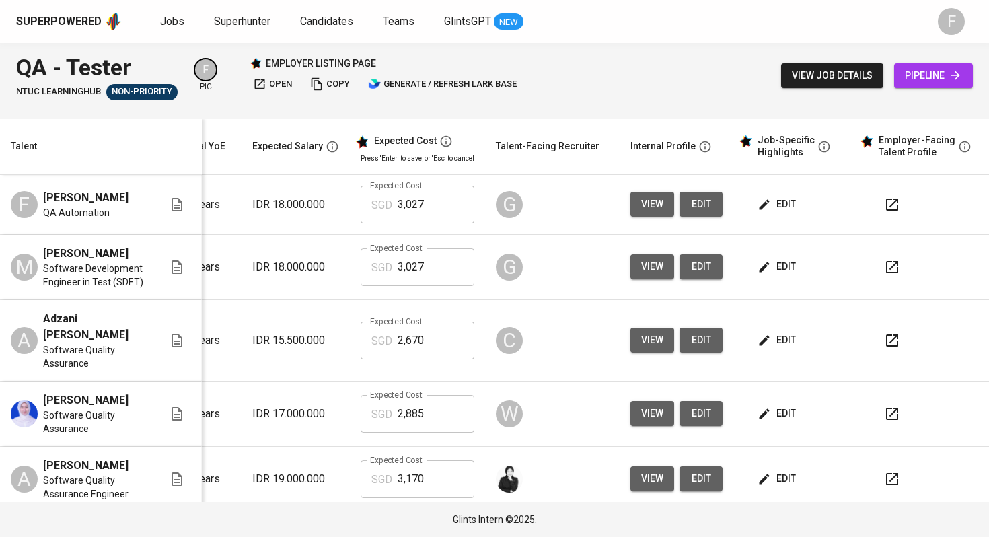
click at [886, 273] on icon "button" at bounding box center [892, 267] width 12 height 12
click at [772, 275] on span "edit" at bounding box center [778, 266] width 36 height 17
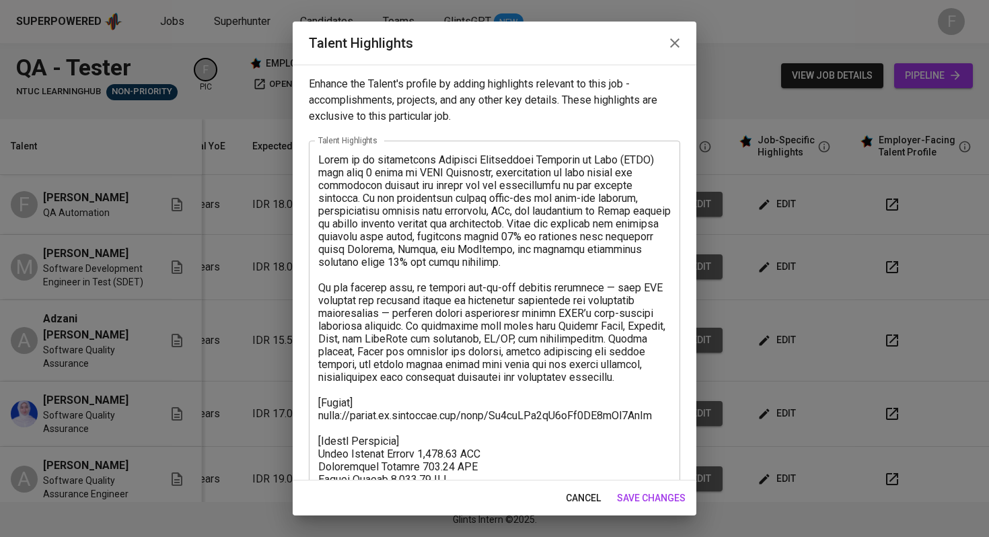
click at [318, 155] on textarea at bounding box center [494, 396] width 353 height 486
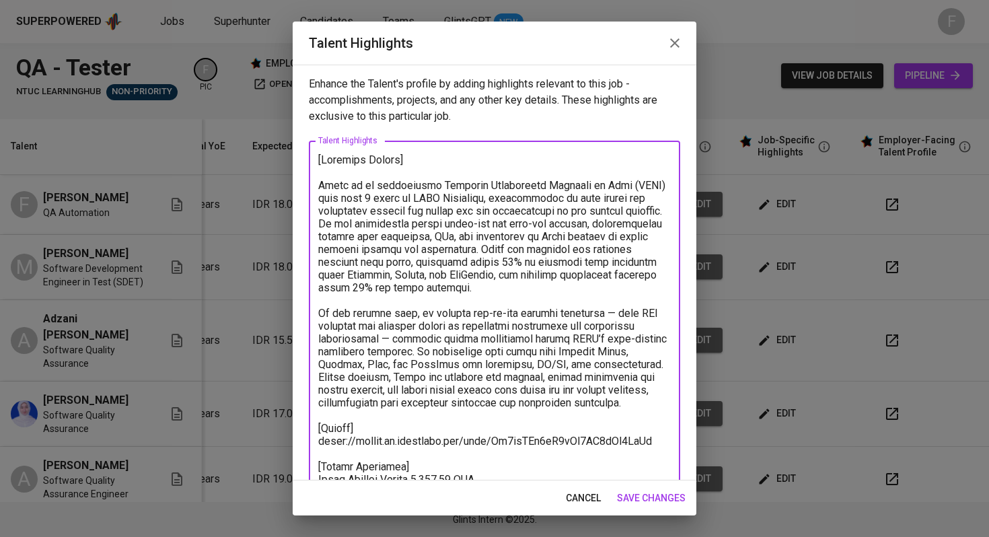
type textarea "[Softwate Tester] Razin is an experienced Software Development Engineer in Test…"
click at [641, 496] on span "save changes" at bounding box center [651, 498] width 69 height 17
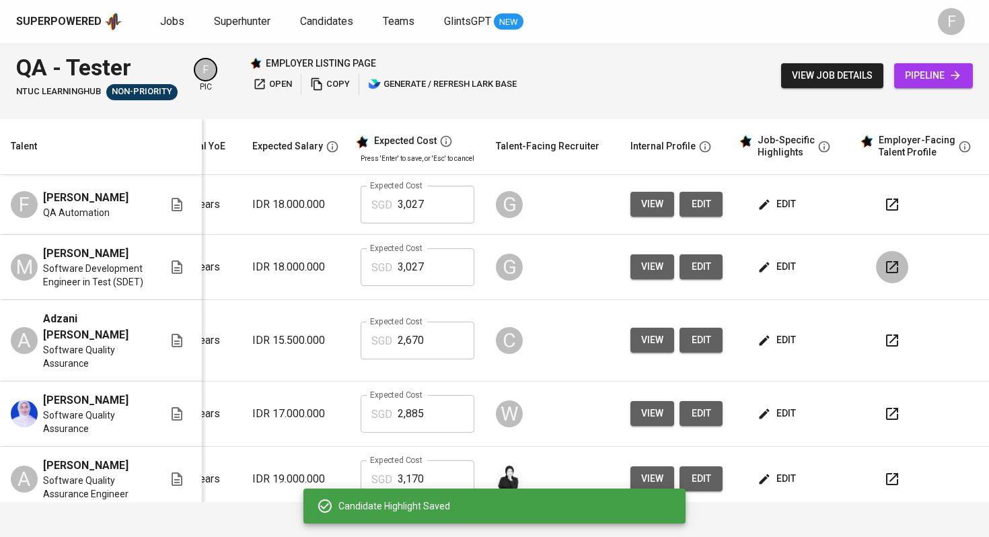
click at [885, 275] on icon "button" at bounding box center [892, 267] width 16 height 16
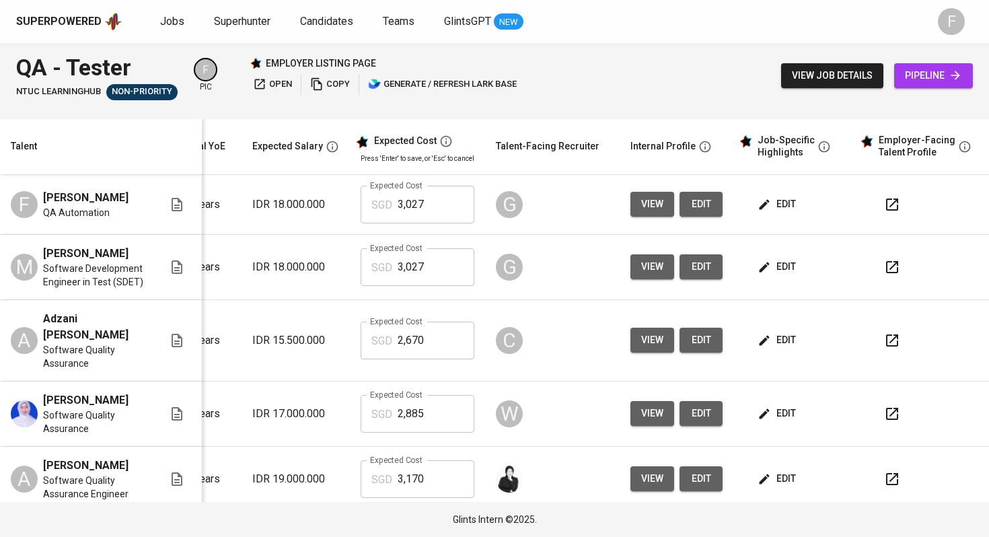
click at [782, 275] on span "edit" at bounding box center [778, 266] width 36 height 17
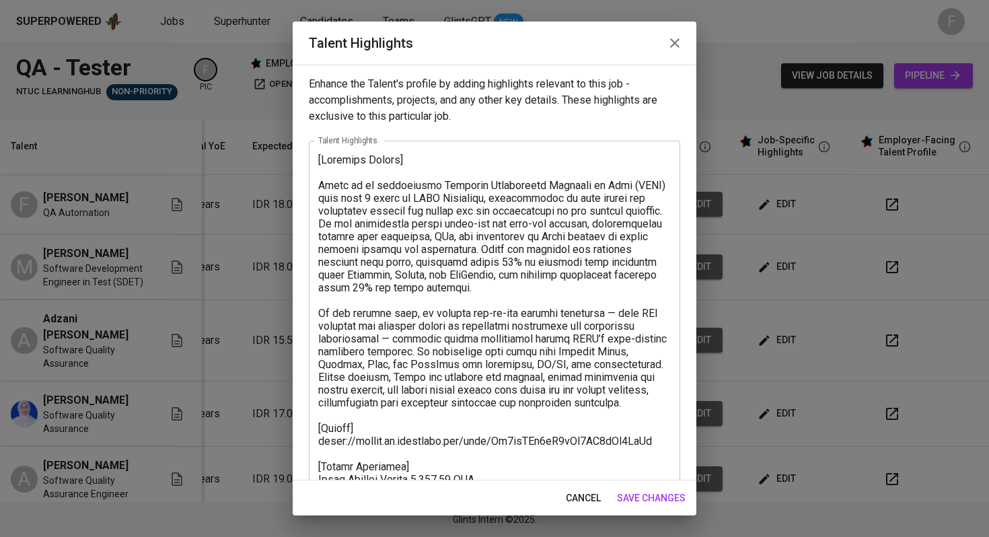
scroll to position [208, 0]
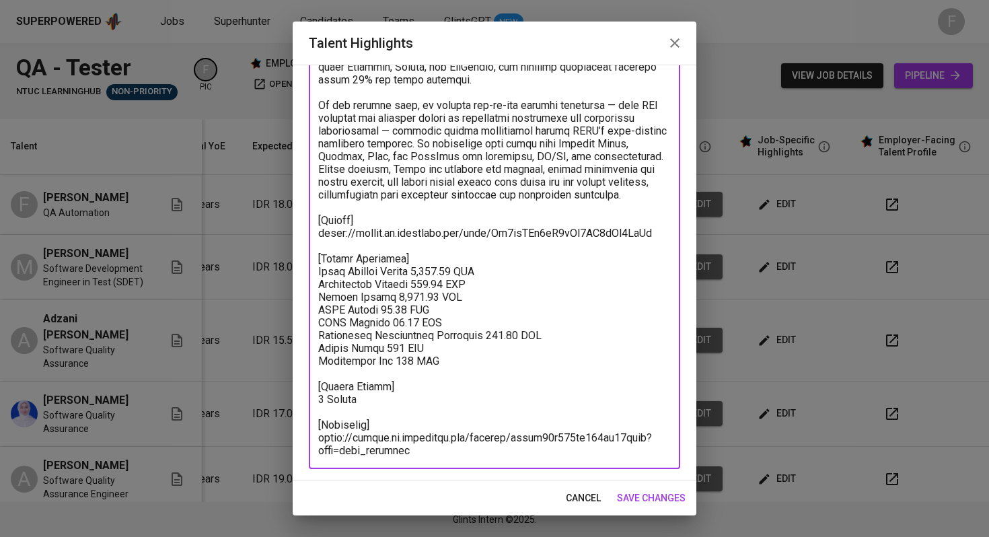
drag, startPoint x: 422, startPoint y: 452, endPoint x: 314, endPoint y: 411, distance: 115.8
click at [314, 411] on div "x Talent Highlights" at bounding box center [494, 201] width 371 height 536
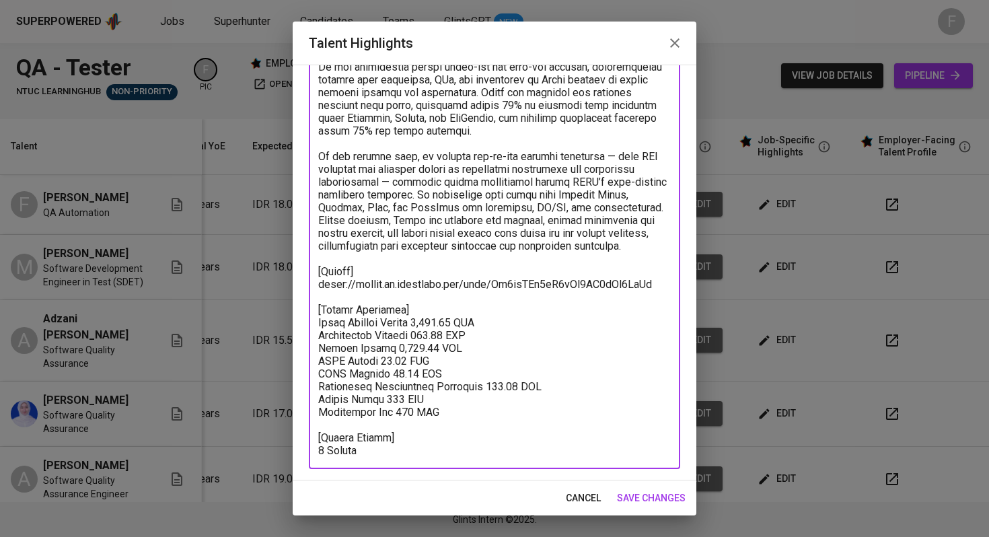
scroll to position [157, 0]
type textarea "[Softwate Tester] Razin is an experienced Software Development Engineer in Test…"
click at [665, 499] on span "save changes" at bounding box center [651, 498] width 69 height 17
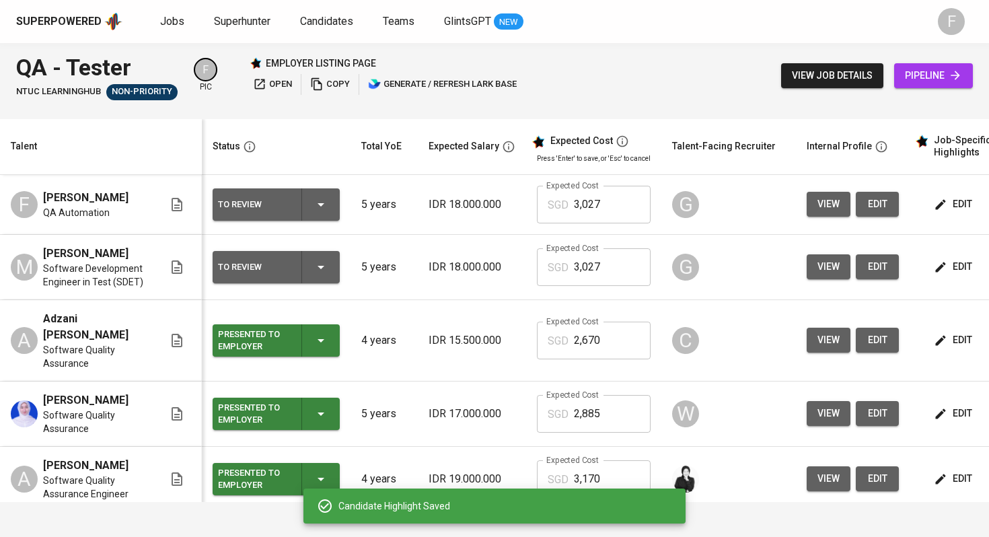
scroll to position [0, 0]
click at [321, 273] on icon "button" at bounding box center [321, 267] width 16 height 16
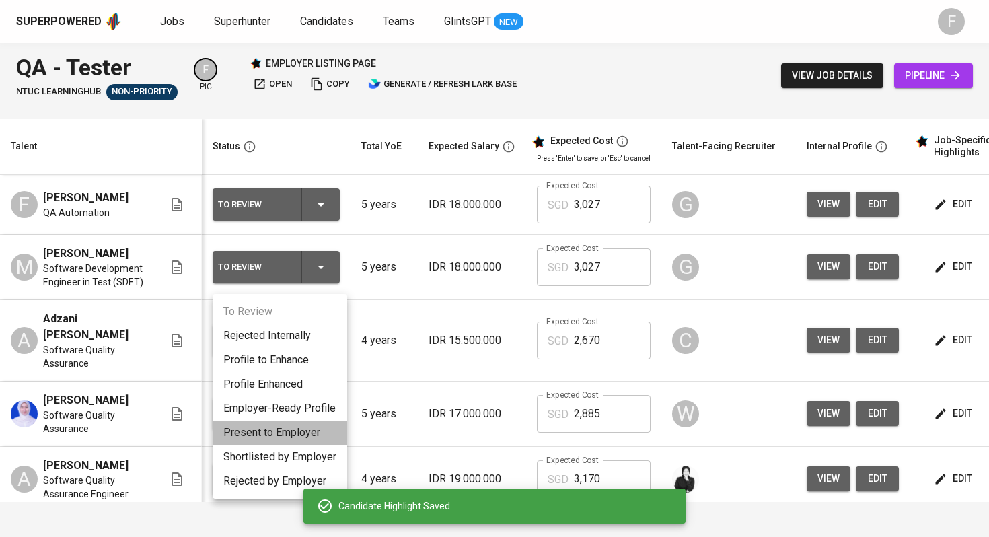
click at [300, 430] on li "Present to Employer" at bounding box center [280, 433] width 135 height 24
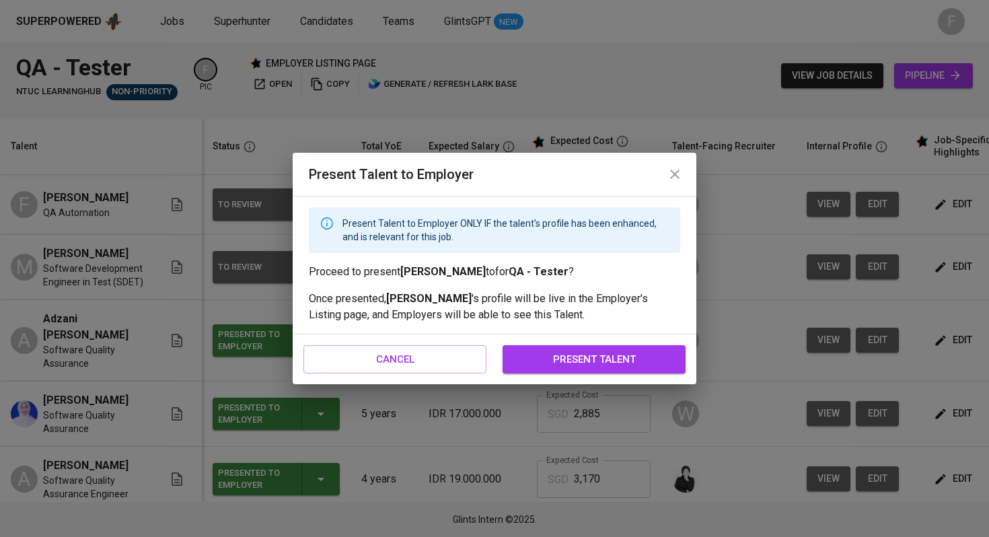
click at [680, 352] on button "present talent" at bounding box center [594, 359] width 183 height 28
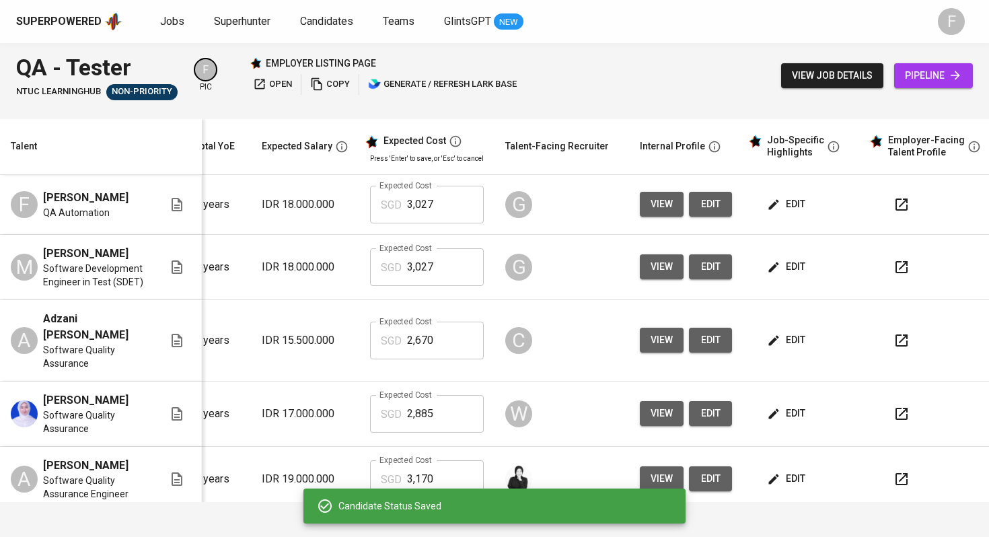
scroll to position [0, 172]
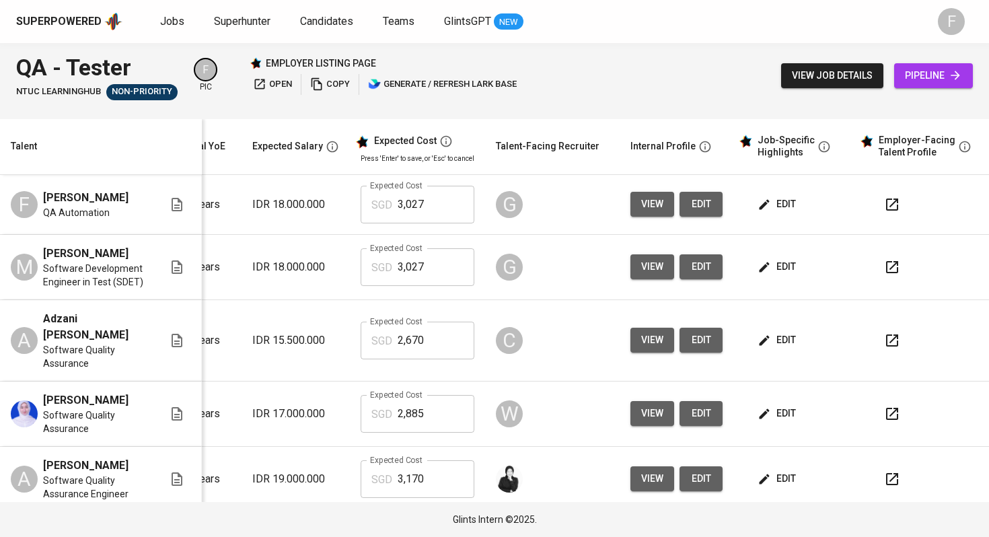
click at [780, 198] on span "edit" at bounding box center [778, 204] width 36 height 17
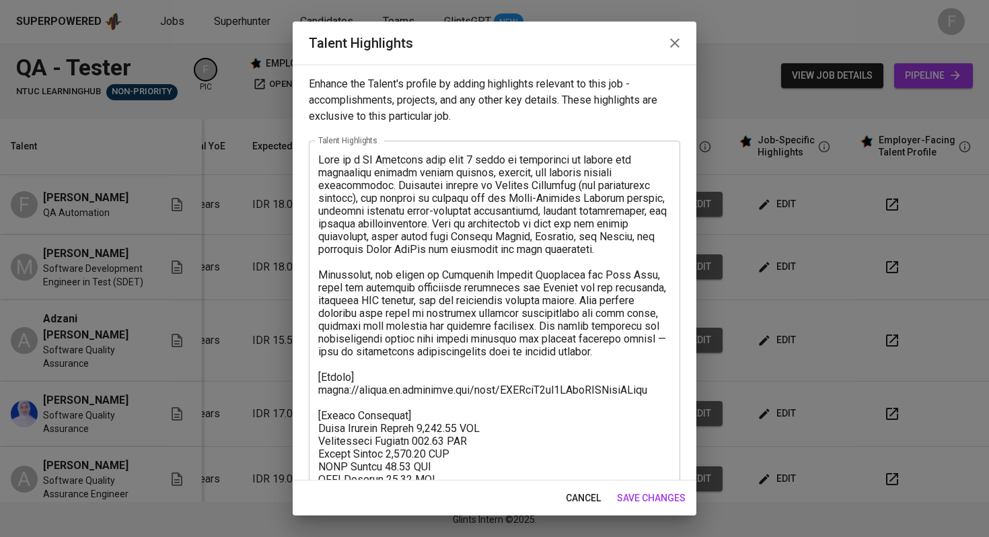
click at [314, 159] on div "x Talent Highlights" at bounding box center [494, 390] width 371 height 498
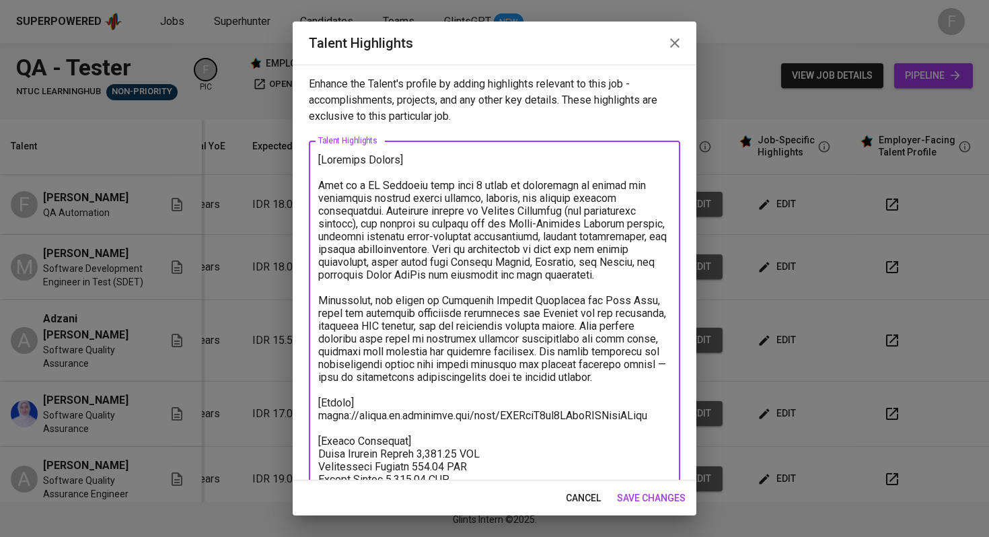
type textarea "[Software Tester] Fina is a QA Engineer with over 5 years of experience in manu…"
click at [651, 503] on span "save changes" at bounding box center [651, 498] width 69 height 17
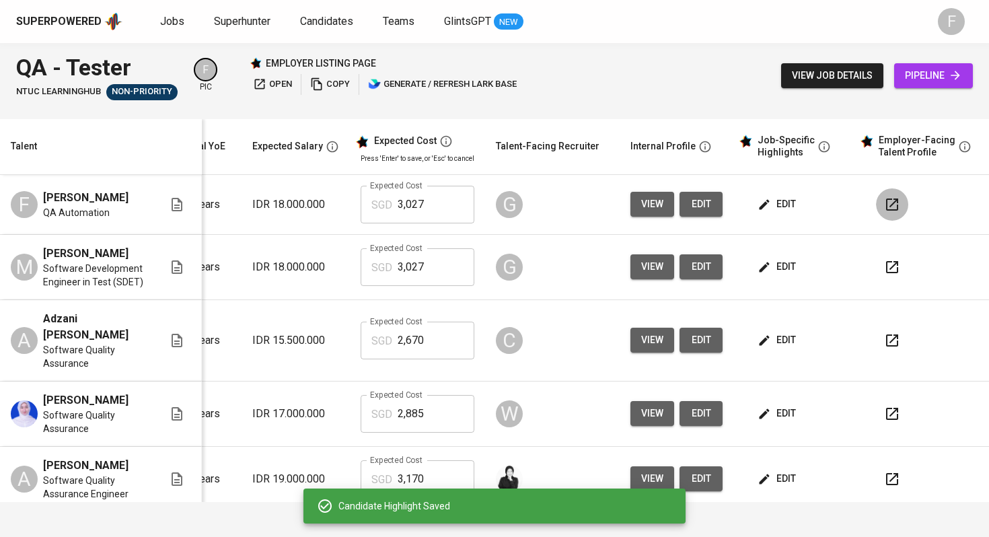
click at [876, 202] on button "button" at bounding box center [892, 204] width 32 height 32
click at [758, 207] on icon "button" at bounding box center [764, 204] width 13 height 13
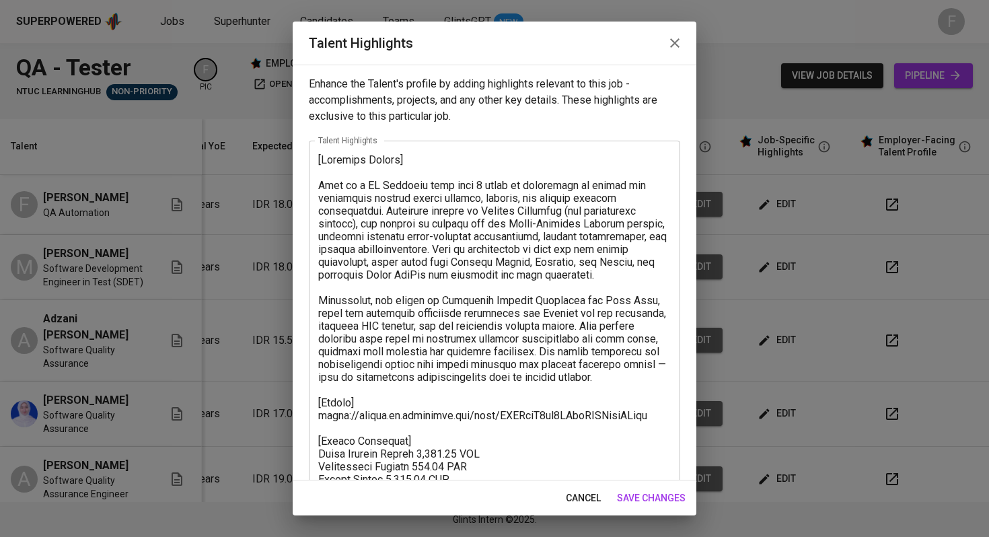
scroll to position [195, 0]
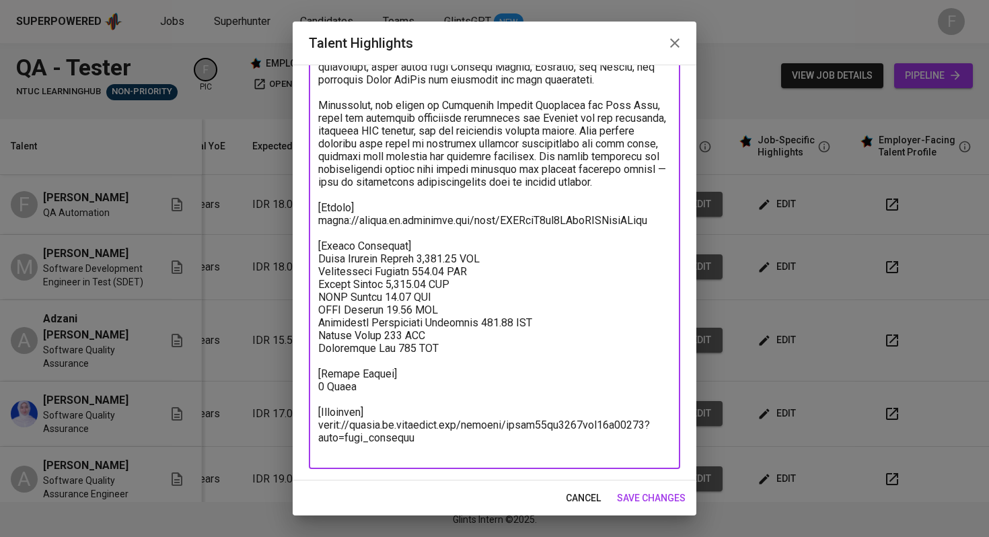
drag, startPoint x: 431, startPoint y: 448, endPoint x: 320, endPoint y: 408, distance: 117.3
click at [320, 408] on textarea at bounding box center [494, 207] width 353 height 499
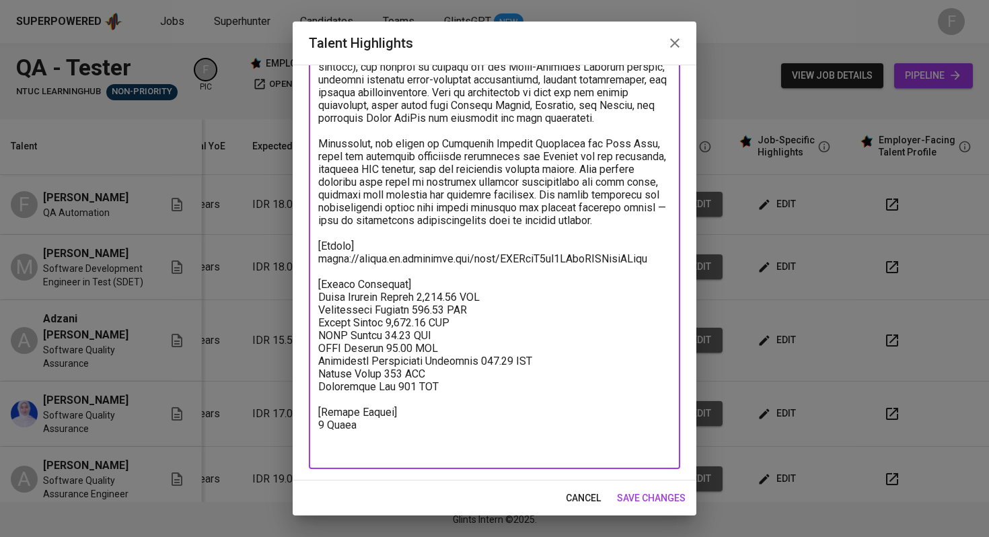
scroll to position [144, 0]
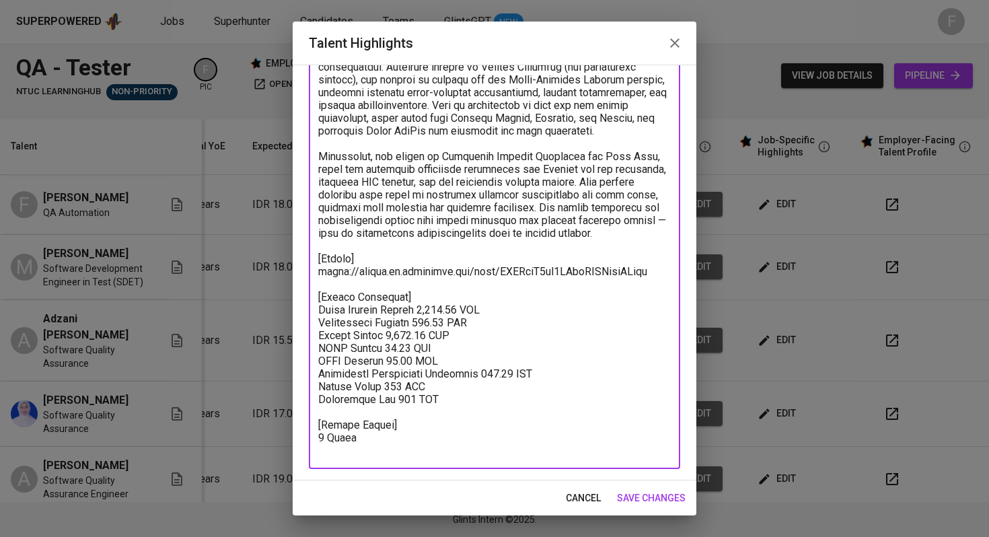
type textarea "[Software Tester] Fina is a QA Engineer with over 5 years of experience in manu…"
click at [674, 497] on span "save changes" at bounding box center [651, 498] width 69 height 17
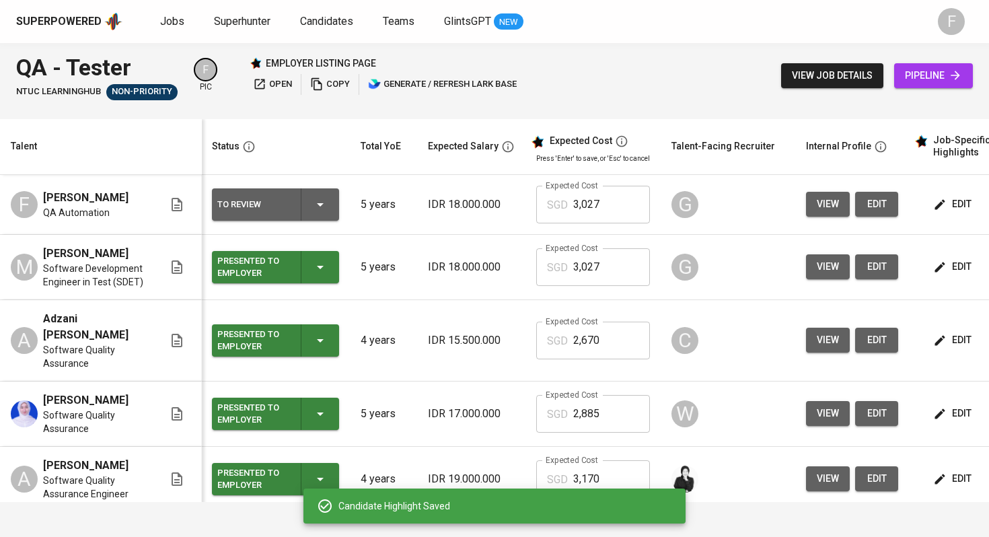
scroll to position [0, 0]
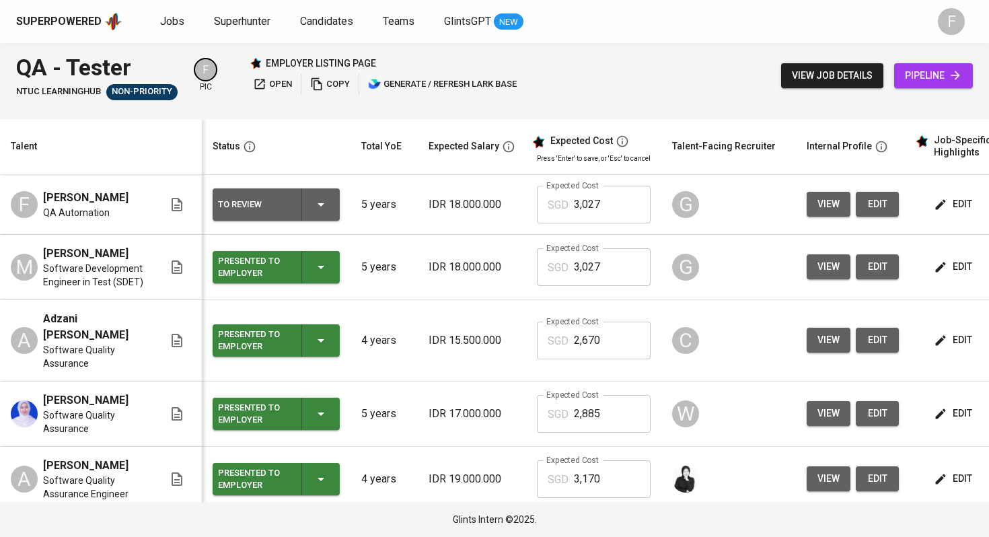
click at [329, 203] on div "To Review" at bounding box center [276, 204] width 116 height 32
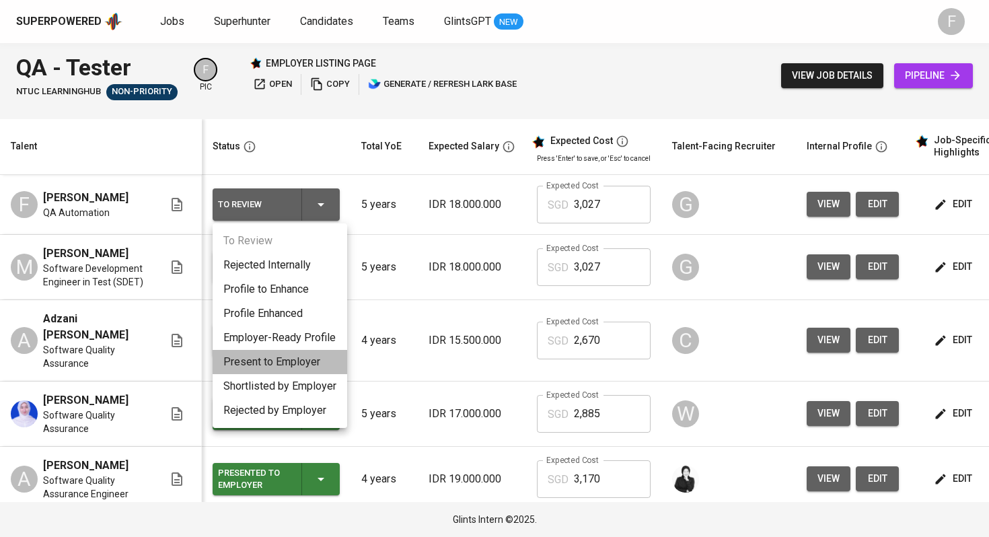
click at [282, 371] on li "Present to Employer" at bounding box center [280, 362] width 135 height 24
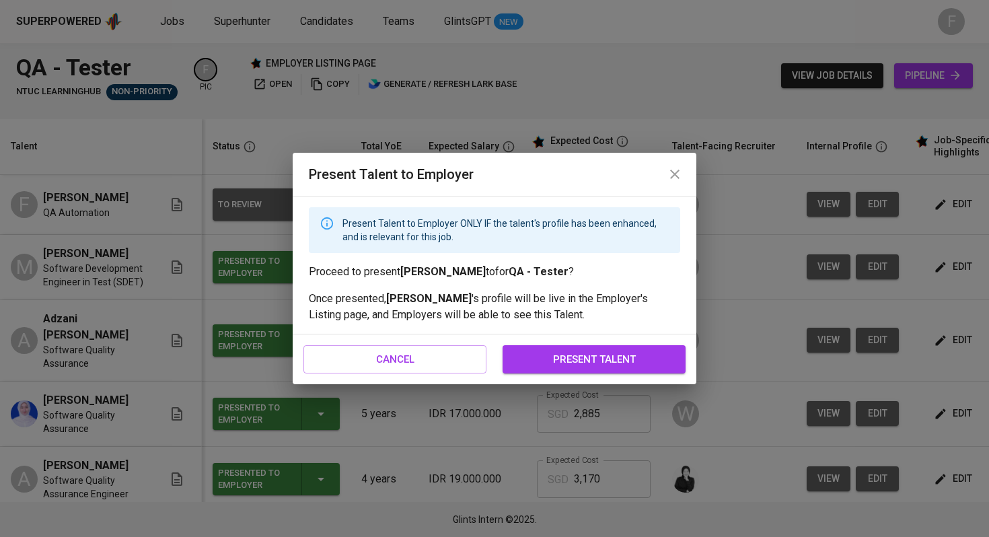
click at [558, 353] on span "present talent" at bounding box center [593, 359] width 153 height 17
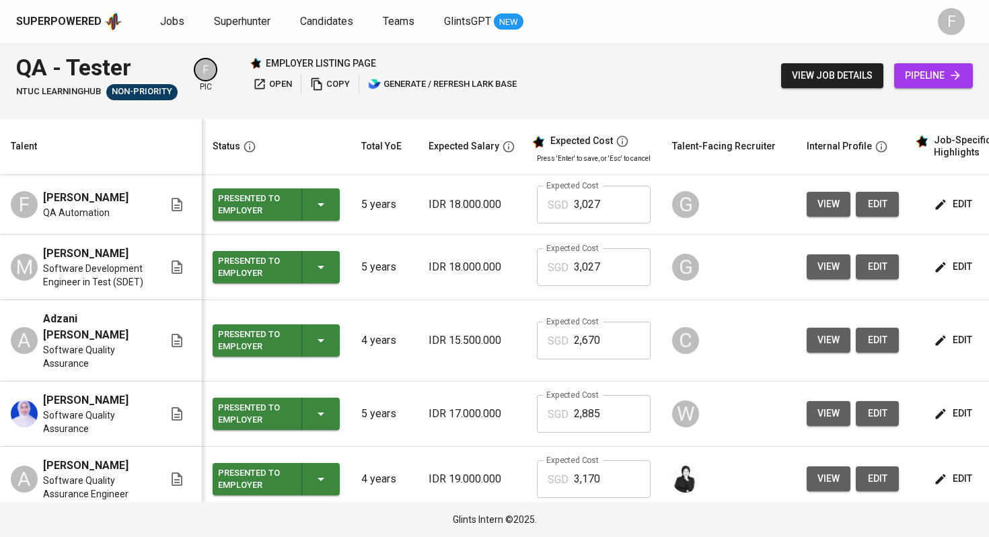
click at [326, 73] on div "employer listing page open copy generate / refresh lark base" at bounding box center [385, 76] width 270 height 38
click at [324, 85] on span "copy" at bounding box center [330, 84] width 40 height 15
